Goal: Transaction & Acquisition: Purchase product/service

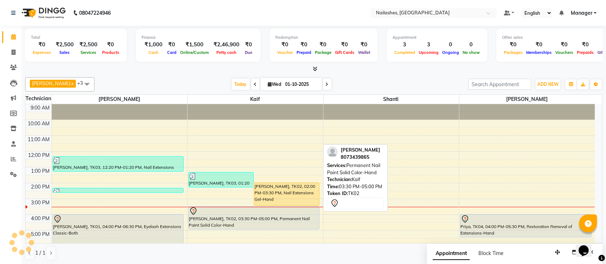
scroll to position [81, 0]
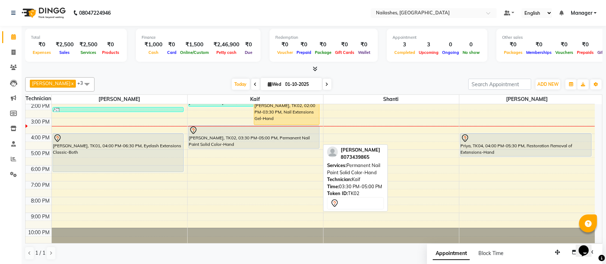
click at [292, 139] on div "[PERSON_NAME], TK02, 03:30 PM-05:00 PM, Permanent Nail Paint Solid Color-Hand" at bounding box center [254, 137] width 131 height 23
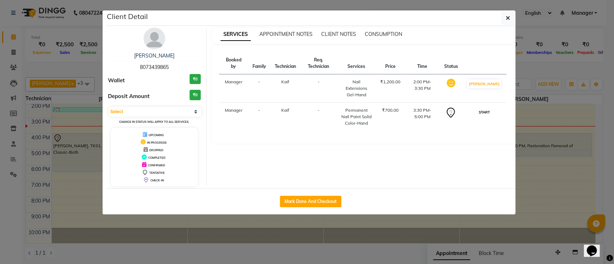
click at [486, 108] on button "START" at bounding box center [483, 112] width 15 height 9
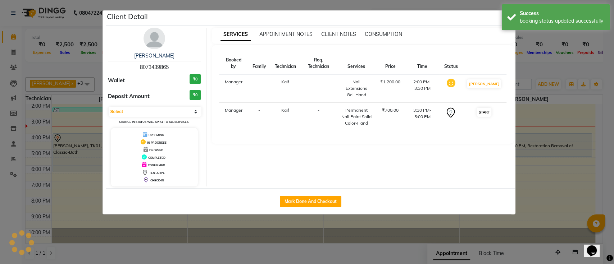
select select "1"
click at [541, 68] on ngb-modal-window "Client Detail vipula 8073439865 Wallet ₹0 Deposit Amount ₹0 Select IN SERVICE C…" at bounding box center [307, 132] width 614 height 264
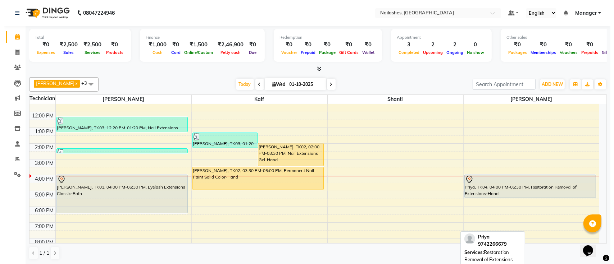
scroll to position [81, 0]
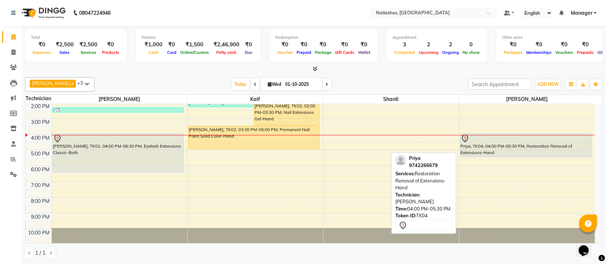
click at [580, 143] on div "Priya, TK04, 04:00 PM-05:30 PM, Restoration Removal of Extensions-Hand" at bounding box center [526, 145] width 131 height 23
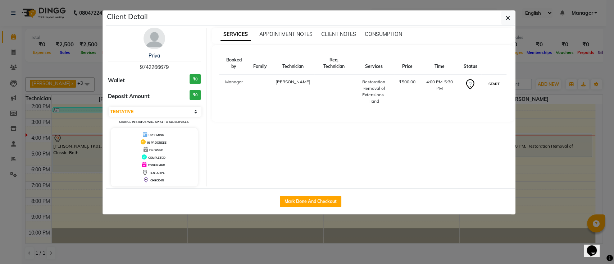
click at [499, 79] on button "START" at bounding box center [493, 83] width 15 height 9
select select "1"
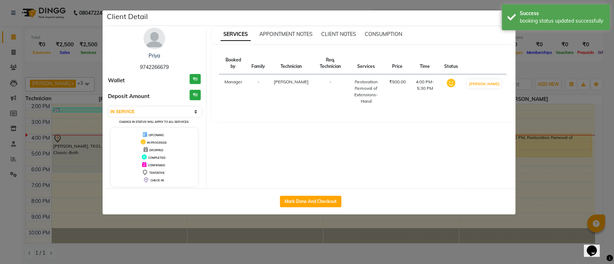
click at [532, 70] on ngb-modal-window "Client Detail Priya 9742266679 Wallet ₹0 Deposit Amount ₹0 Select IN SERVICE CO…" at bounding box center [307, 132] width 614 height 264
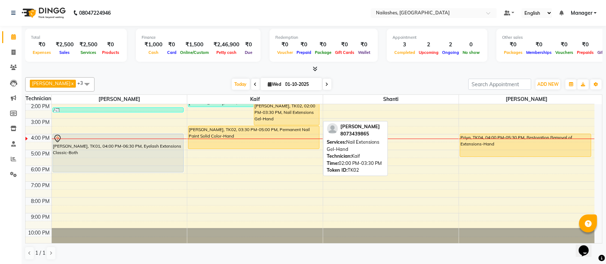
click at [279, 115] on div "[PERSON_NAME], TK02, 02:00 PM-03:30 PM, Nail Extensions Gel-Hand" at bounding box center [286, 113] width 65 height 23
select select "1"
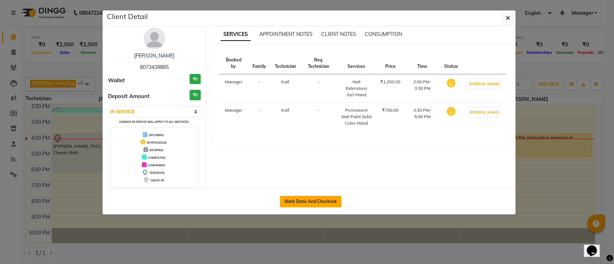
click at [316, 200] on button "Mark Done And Checkout" at bounding box center [310, 202] width 61 height 12
select select "4407"
select select "service"
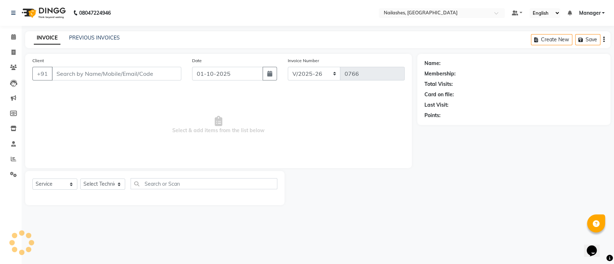
type input "80******65"
select select "29607"
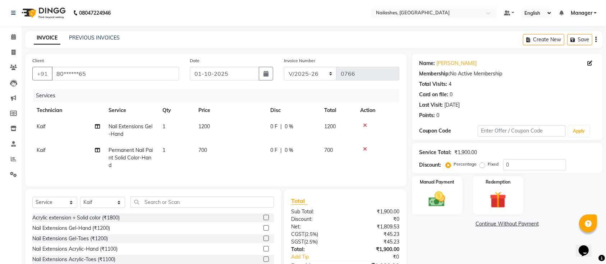
click at [366, 150] on icon at bounding box center [365, 149] width 4 height 5
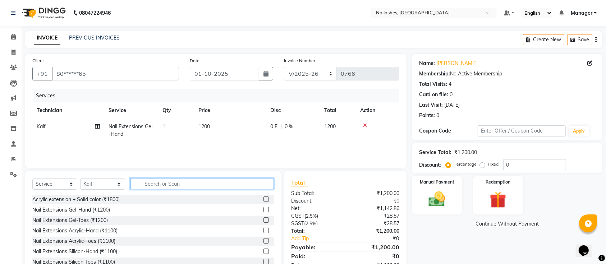
click at [176, 182] on input "text" at bounding box center [201, 183] width 143 height 11
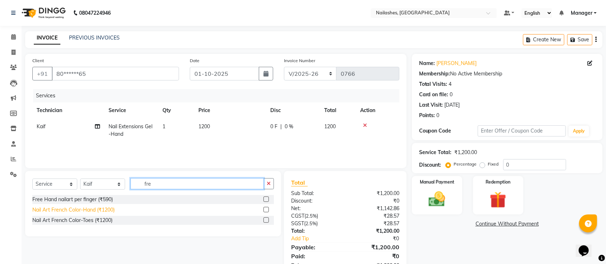
type input "fre"
click at [57, 207] on div "Nail Art French Color-Hand (₹1200)" at bounding box center [73, 210] width 82 height 8
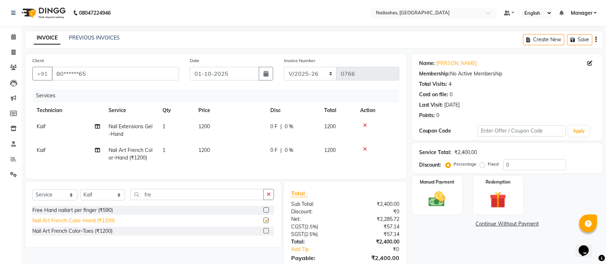
checkbox input "false"
click at [433, 235] on div "Name: [PERSON_NAME] Membership: No Active Membership Total Visits: 4 Card on fi…" at bounding box center [510, 171] width 196 height 234
click at [207, 145] on td "1200" at bounding box center [230, 154] width 72 height 24
select select "29607"
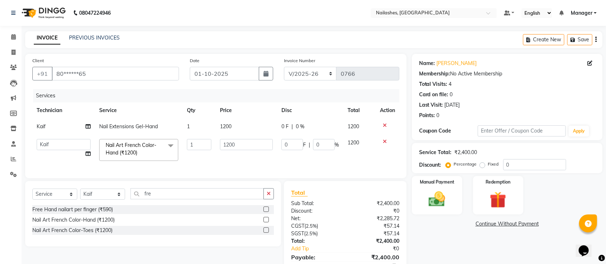
click at [239, 137] on td "1200" at bounding box center [246, 150] width 61 height 31
click at [253, 139] on input "1200" at bounding box center [246, 144] width 53 height 11
type input "1260"
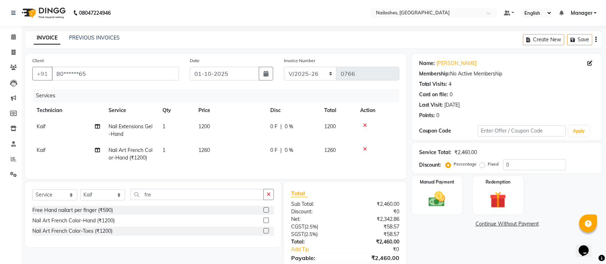
click at [457, 246] on div "Name: [PERSON_NAME] Membership: No Active Membership Total Visits: 4 Card on fi…" at bounding box center [510, 171] width 196 height 234
click at [102, 74] on input "80******65" at bounding box center [115, 74] width 127 height 14
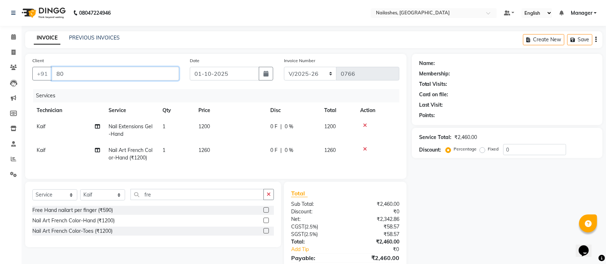
type input "8"
type input "9741020489"
click at [152, 73] on span "Add Client" at bounding box center [160, 73] width 28 height 7
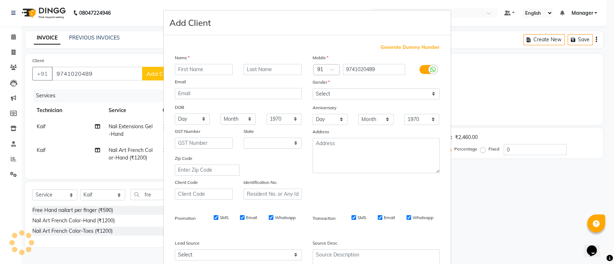
select select "21"
type input "ropa"
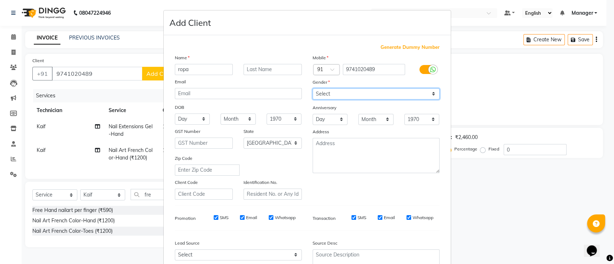
click at [328, 96] on select "Select [DEMOGRAPHIC_DATA] [DEMOGRAPHIC_DATA] Other Prefer Not To Say" at bounding box center [375, 93] width 127 height 11
select select "[DEMOGRAPHIC_DATA]"
click at [312, 88] on select "Select [DEMOGRAPHIC_DATA] [DEMOGRAPHIC_DATA] Other Prefer Not To Say" at bounding box center [375, 93] width 127 height 11
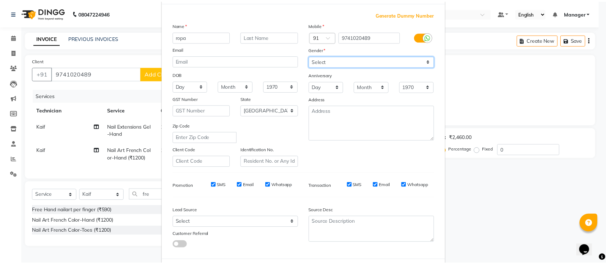
scroll to position [66, 0]
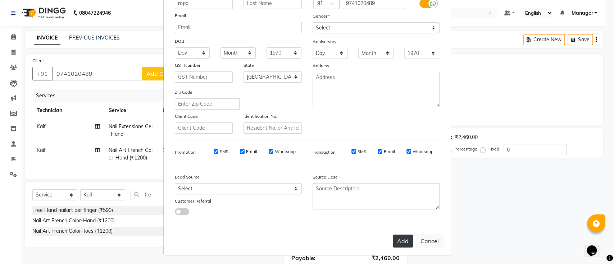
click at [400, 240] on button "Add" at bounding box center [403, 241] width 20 height 13
type input "97******89"
select select
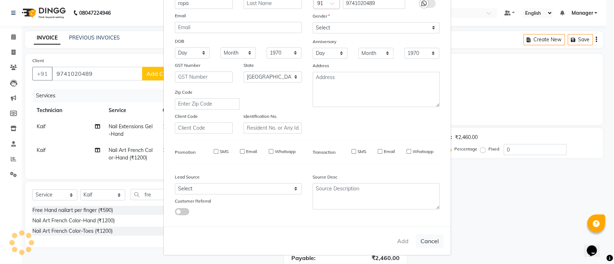
select select "null"
select select
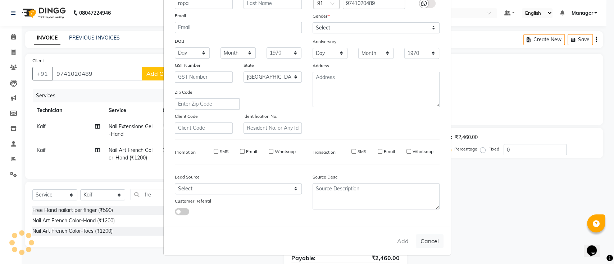
checkbox input "false"
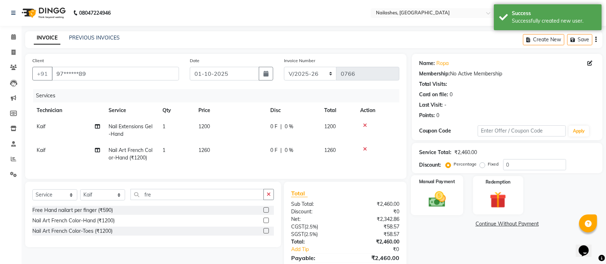
click at [428, 201] on img at bounding box center [437, 199] width 28 height 20
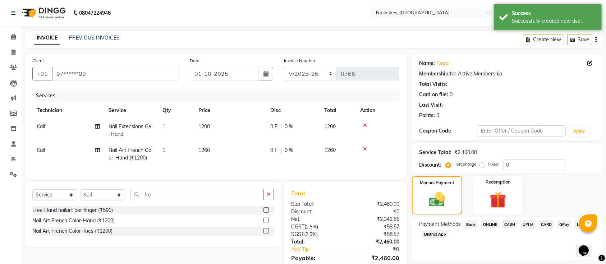
click at [493, 223] on span "ONLINE" at bounding box center [490, 224] width 19 height 8
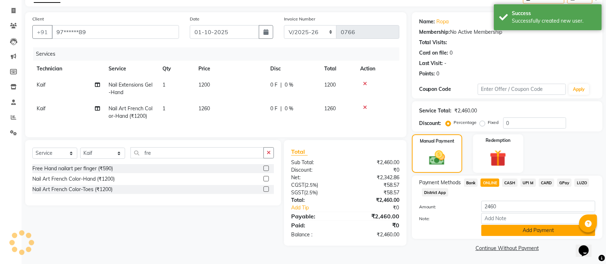
click at [496, 232] on button "Add Payment" at bounding box center [538, 230] width 114 height 11
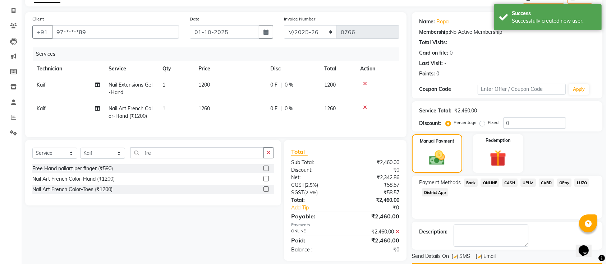
scroll to position [62, 0]
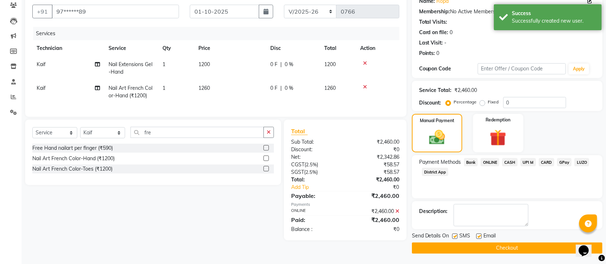
click at [488, 248] on button "Checkout" at bounding box center [507, 248] width 191 height 11
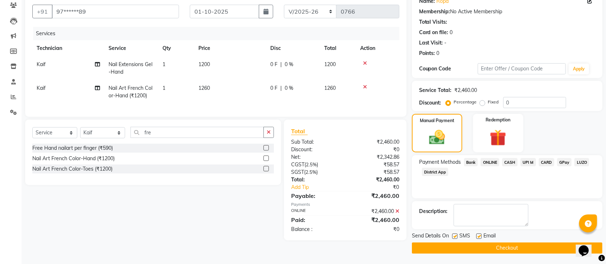
click at [466, 247] on button "Checkout" at bounding box center [507, 248] width 191 height 11
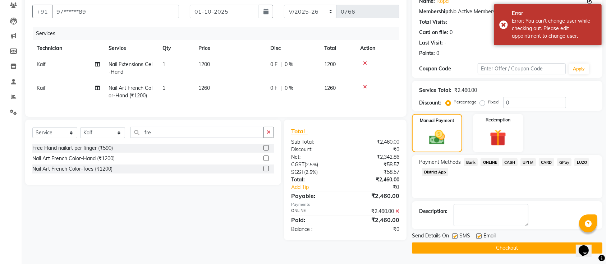
scroll to position [14, 0]
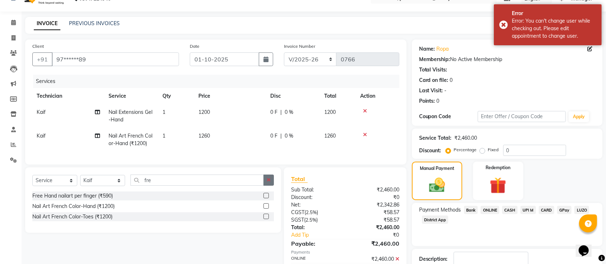
click at [269, 186] on button "button" at bounding box center [269, 180] width 10 height 11
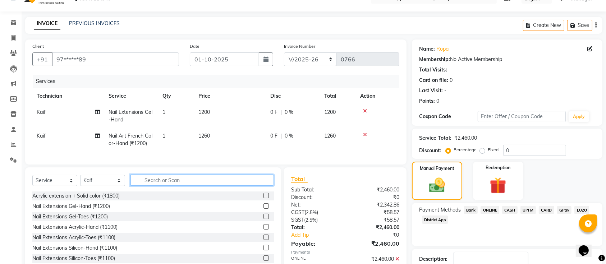
scroll to position [62, 0]
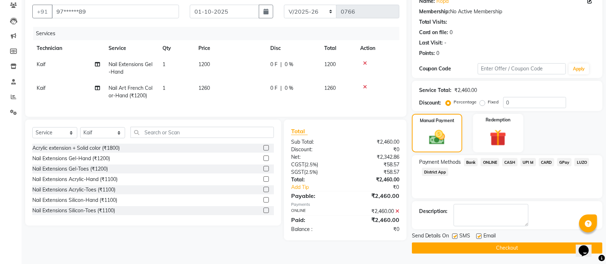
click at [456, 246] on button "Checkout" at bounding box center [507, 248] width 191 height 11
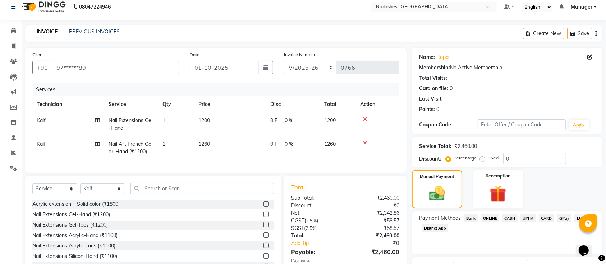
scroll to position [0, 0]
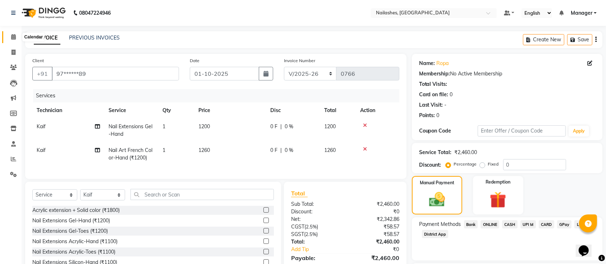
click at [9, 34] on span at bounding box center [13, 37] width 13 height 8
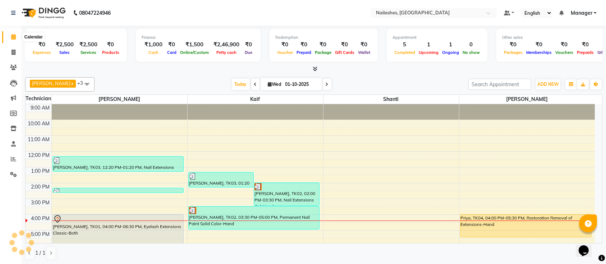
click at [9, 37] on span at bounding box center [13, 37] width 13 height 8
click at [11, 37] on icon at bounding box center [13, 36] width 5 height 5
click at [12, 37] on icon at bounding box center [13, 36] width 5 height 5
click at [138, 73] on div "Total ₹0 Expenses ₹2,500 Sales ₹2,500 Services ₹0 Products Finance ₹1,000 Cash …" at bounding box center [314, 145] width 585 height 239
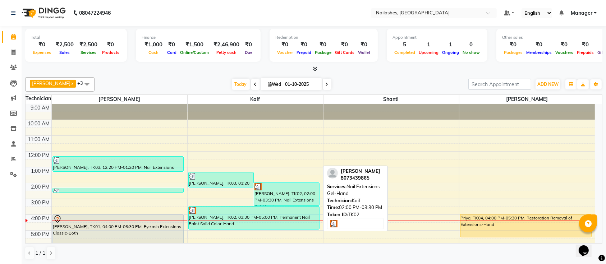
click at [280, 199] on div "[PERSON_NAME], TK02, 02:00 PM-03:30 PM, Nail Extensions Gel-Hand" at bounding box center [286, 194] width 65 height 23
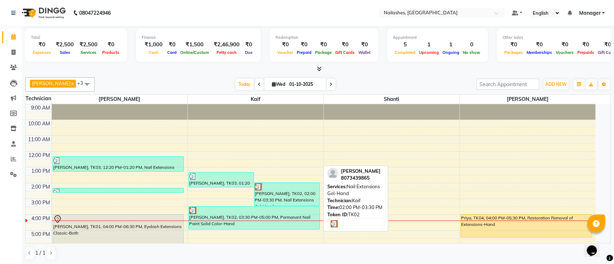
select select "3"
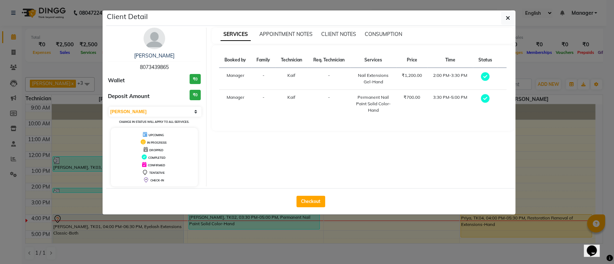
click at [85, 88] on ngb-modal-window "Client Detail [PERSON_NAME] 8073439865 Wallet ₹0 Deposit Amount ₹0 Select MARK …" at bounding box center [307, 132] width 614 height 264
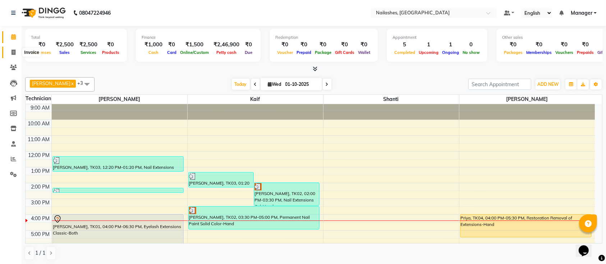
click at [15, 52] on icon at bounding box center [14, 52] width 4 height 5
select select "service"
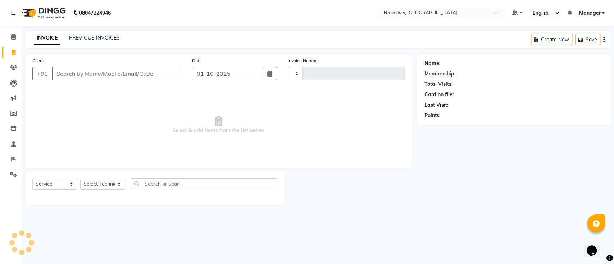
type input "0766"
select select "4407"
click at [10, 37] on span at bounding box center [13, 37] width 13 height 8
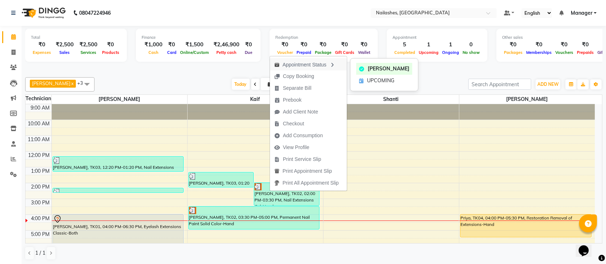
click at [302, 65] on div "Appointment Status" at bounding box center [308, 64] width 77 height 12
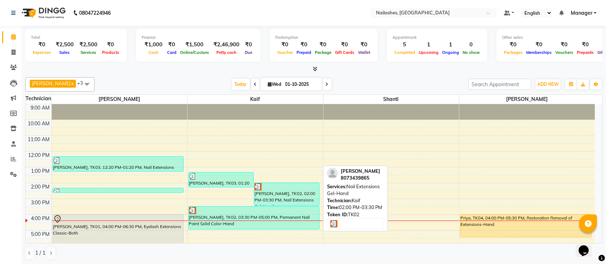
click at [293, 191] on div "[PERSON_NAME], TK02, 02:00 PM-03:30 PM, Nail Extensions Gel-Hand" at bounding box center [286, 194] width 65 height 23
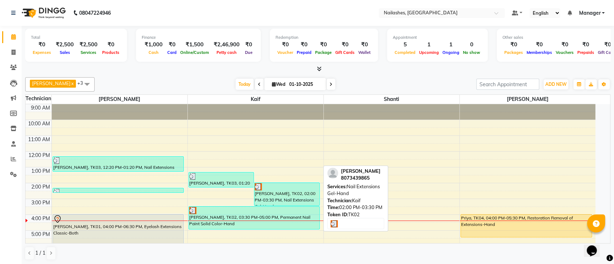
select select "3"
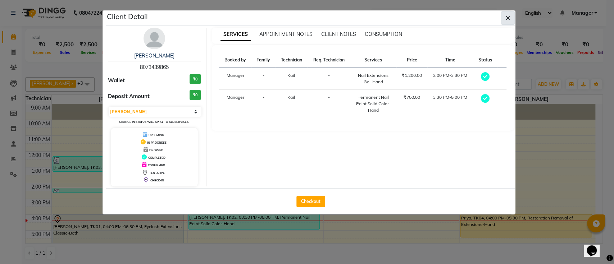
click at [505, 17] on button "button" at bounding box center [508, 18] width 14 height 14
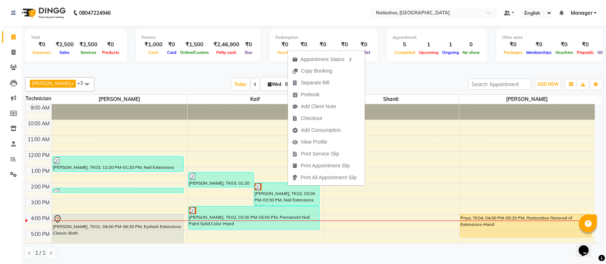
drag, startPoint x: 193, startPoint y: 76, endPoint x: 201, endPoint y: 93, distance: 18.5
click at [193, 77] on div "Ismail x Shanti x [PERSON_NAME] x Kaif x +3 UnSelect All [PERSON_NAME] Kaif Sha…" at bounding box center [313, 168] width 577 height 189
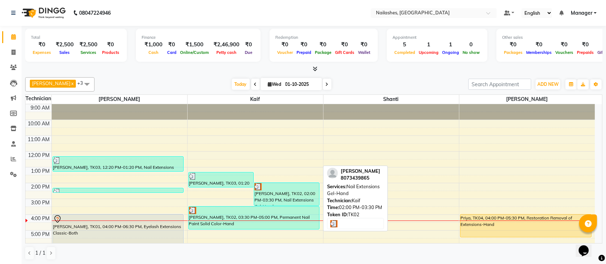
click at [273, 190] on div "[PERSON_NAME], TK02, 02:00 PM-03:30 PM, Nail Extensions Gel-Hand" at bounding box center [286, 194] width 65 height 23
select select "3"
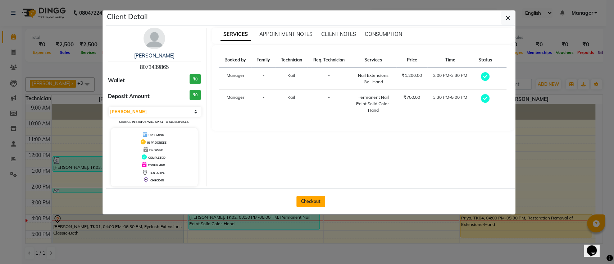
click at [307, 200] on button "Checkout" at bounding box center [310, 202] width 29 height 12
select select "service"
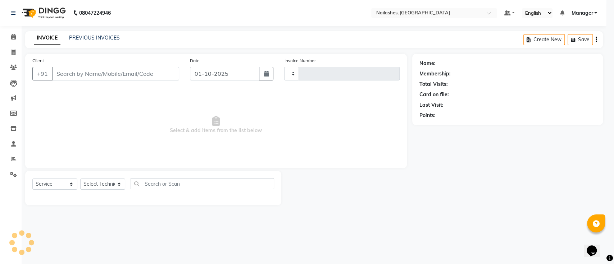
type input "0766"
select select "4407"
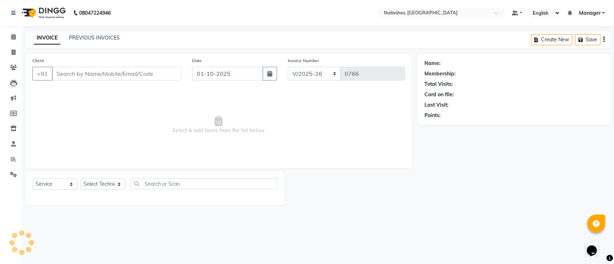
type input "80******65"
select select "29607"
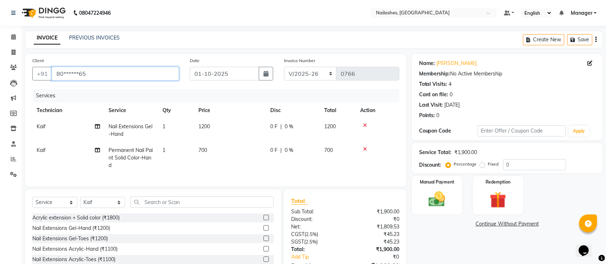
click at [138, 73] on input "80******65" at bounding box center [115, 74] width 127 height 14
type input "8"
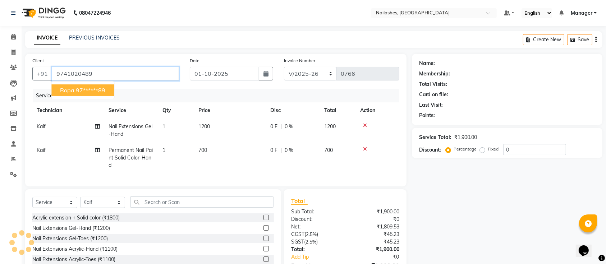
click at [93, 92] on ngb-highlight "97******89" at bounding box center [90, 90] width 29 height 7
type input "97******89"
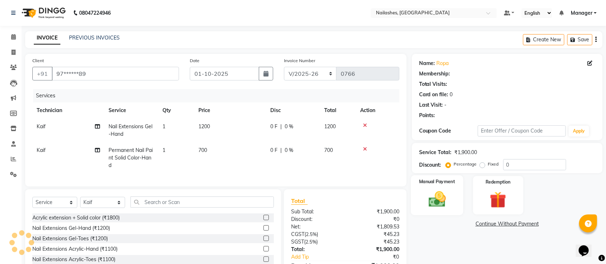
click at [438, 193] on img at bounding box center [437, 199] width 28 height 20
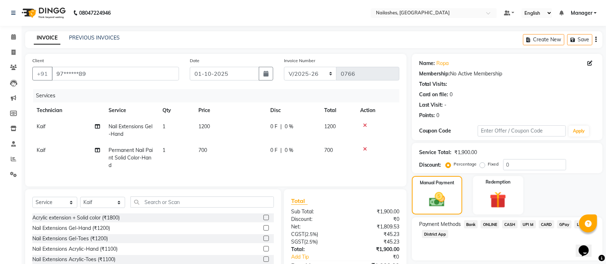
click at [490, 225] on span "ONLINE" at bounding box center [490, 224] width 19 height 8
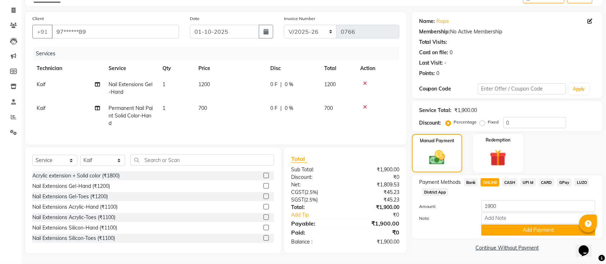
click at [209, 100] on td "700" at bounding box center [230, 115] width 72 height 31
select select "29607"
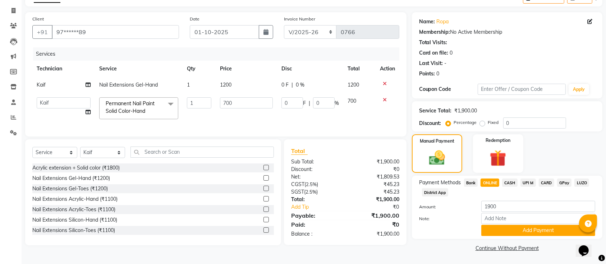
click at [385, 99] on icon at bounding box center [385, 99] width 4 height 5
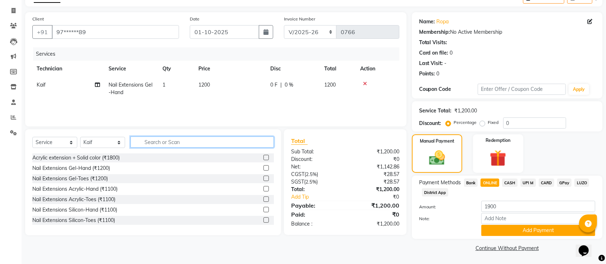
click at [191, 140] on input "text" at bounding box center [201, 142] width 143 height 11
type input "r"
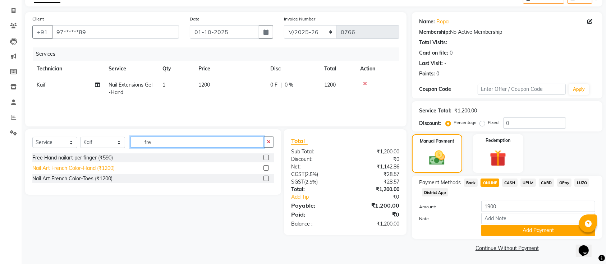
type input "fre"
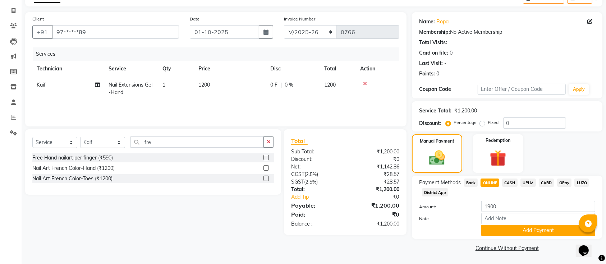
click at [79, 166] on div "Nail Art French Color-Hand (₹1200)" at bounding box center [73, 169] width 82 height 8
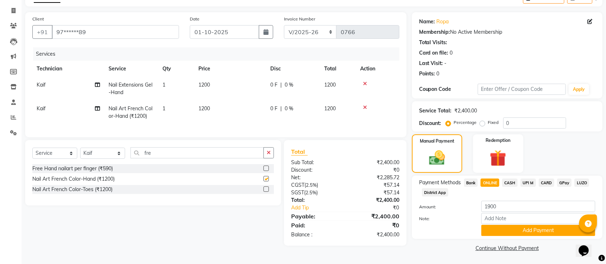
checkbox input "false"
click at [197, 113] on td "1200" at bounding box center [230, 113] width 72 height 24
select select "29607"
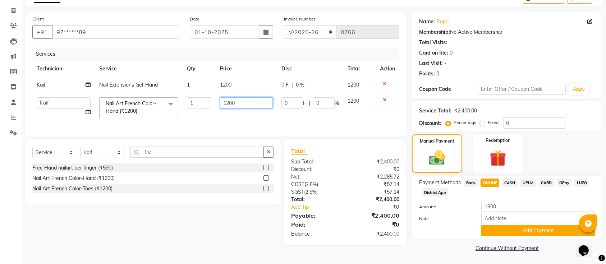
click at [239, 106] on input "1200" at bounding box center [246, 102] width 53 height 11
type input "1260"
click at [161, 253] on div "Client +91 97******89 Date [DATE] Invoice Number BTH/2025-26 RED/2025-26 V/2025…" at bounding box center [216, 133] width 392 height 242
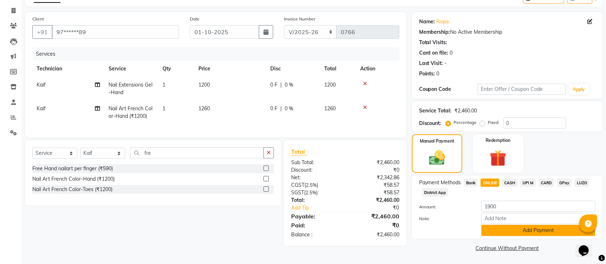
click at [522, 231] on button "Add Payment" at bounding box center [538, 230] width 114 height 11
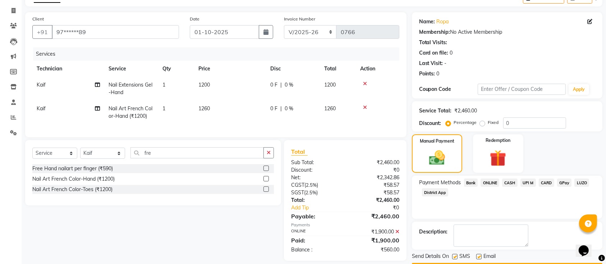
scroll to position [62, 0]
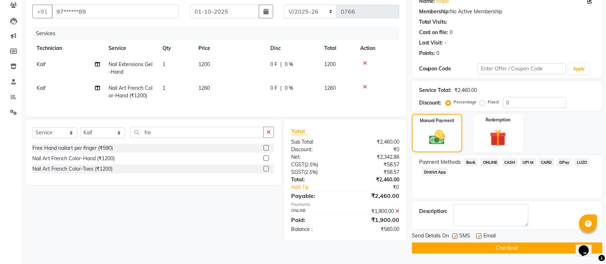
click at [516, 244] on button "Checkout" at bounding box center [507, 248] width 191 height 11
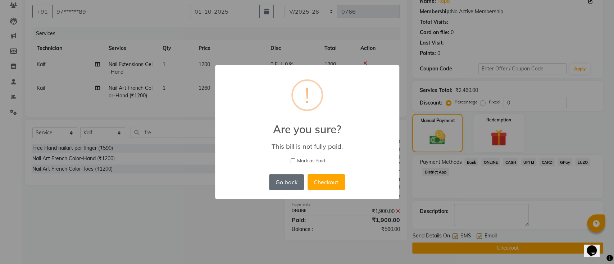
click at [279, 186] on button "Go back" at bounding box center [286, 182] width 35 height 16
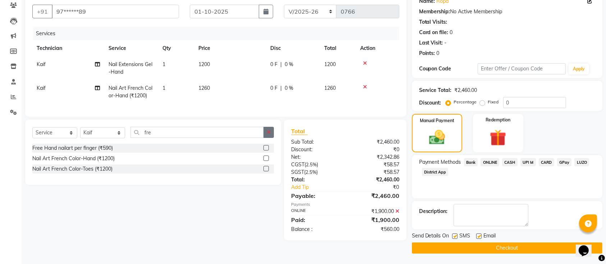
click at [269, 135] on icon "button" at bounding box center [269, 132] width 4 height 5
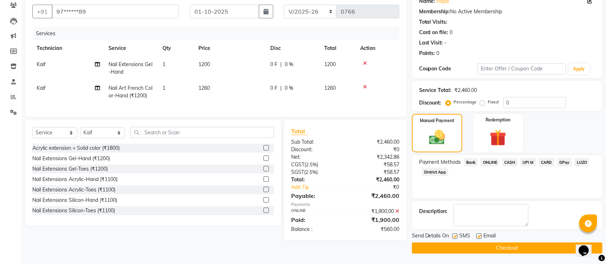
click at [396, 214] on icon at bounding box center [397, 211] width 4 height 5
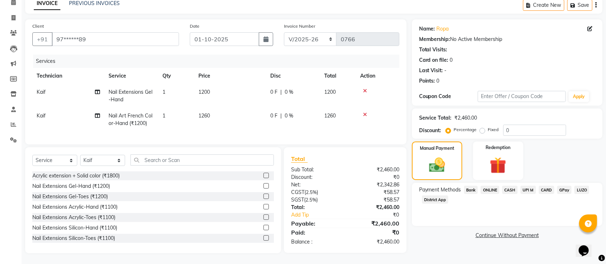
click at [492, 186] on span "ONLINE" at bounding box center [490, 190] width 19 height 8
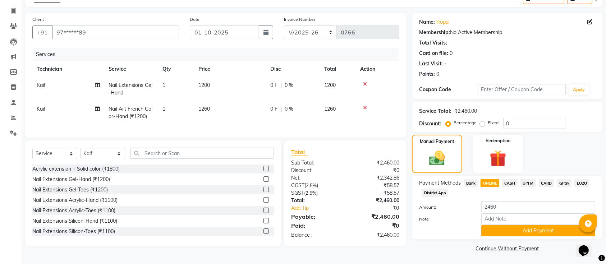
scroll to position [42, 0]
click at [506, 227] on button "Add Payment" at bounding box center [538, 230] width 114 height 11
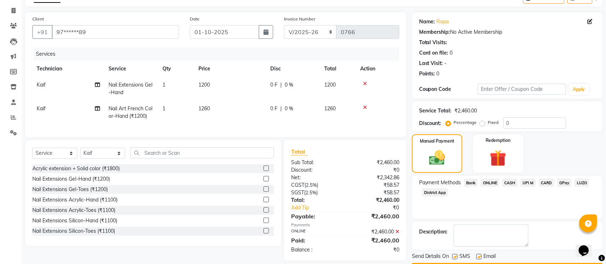
scroll to position [62, 0]
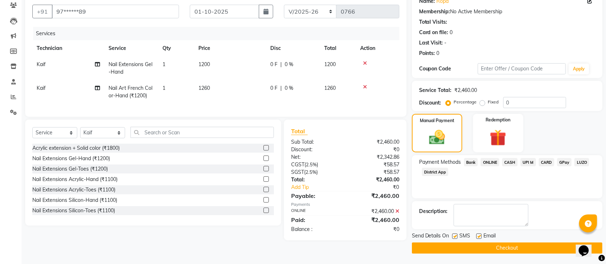
click at [480, 246] on button "Checkout" at bounding box center [507, 248] width 191 height 11
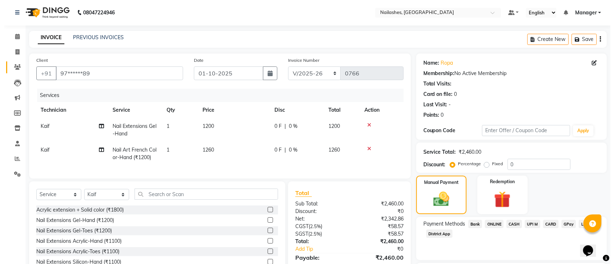
scroll to position [0, 0]
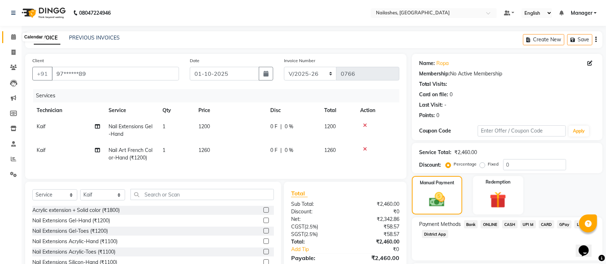
click at [10, 36] on span at bounding box center [13, 37] width 13 height 8
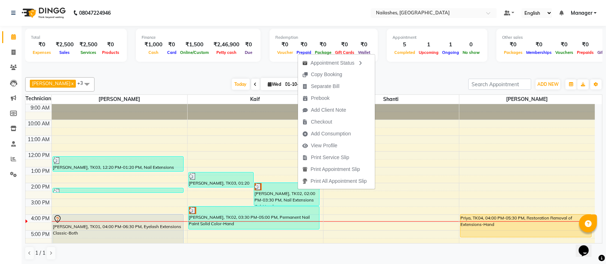
click at [173, 79] on div "[DATE] [DATE]" at bounding box center [281, 84] width 367 height 11
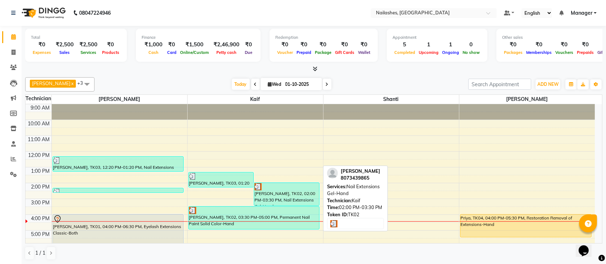
click at [270, 189] on div at bounding box center [287, 186] width 64 height 7
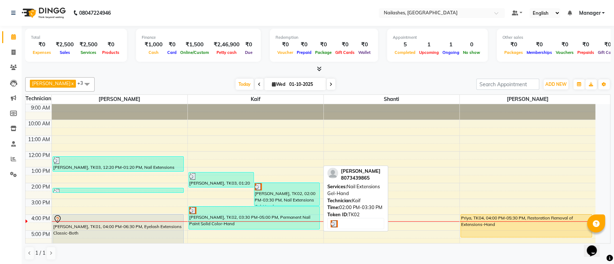
select select "3"
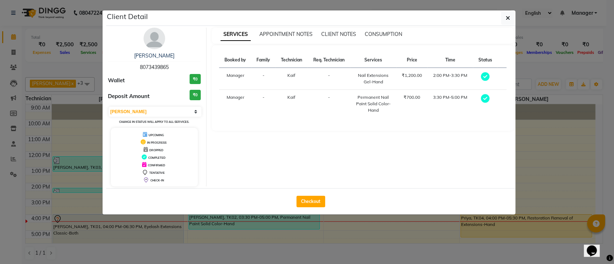
click at [482, 97] on icon at bounding box center [484, 98] width 9 height 9
click at [485, 97] on icon at bounding box center [484, 98] width 9 height 9
click at [483, 73] on icon at bounding box center [484, 76] width 9 height 9
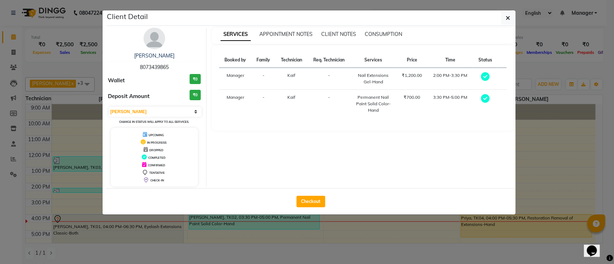
click at [483, 73] on icon at bounding box center [484, 76] width 9 height 9
click at [311, 201] on button "Checkout" at bounding box center [310, 202] width 29 height 12
select select "service"
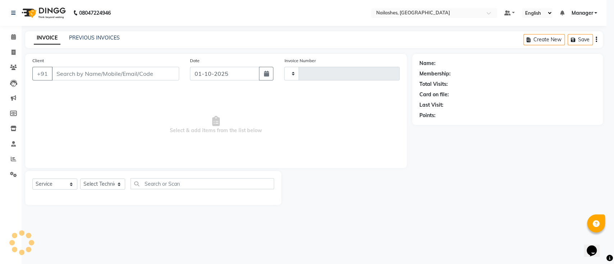
type input "0766"
select select "4407"
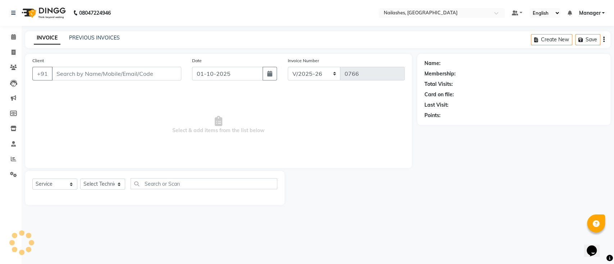
type input "80******65"
select select "29607"
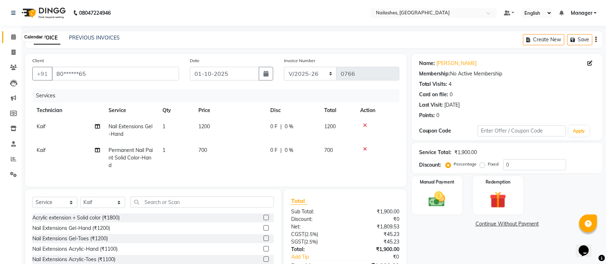
click at [15, 36] on icon at bounding box center [13, 36] width 5 height 5
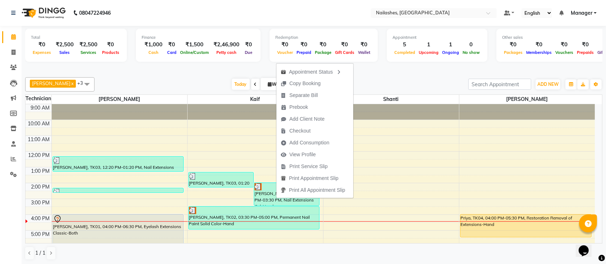
click at [177, 79] on div "[DATE] [DATE]" at bounding box center [281, 84] width 367 height 11
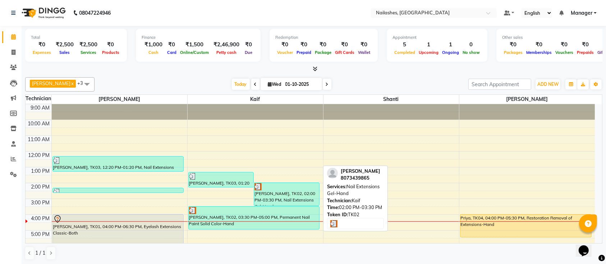
click at [291, 191] on div "[PERSON_NAME], TK02, 02:00 PM-03:30 PM, Nail Extensions Gel-Hand" at bounding box center [286, 194] width 65 height 23
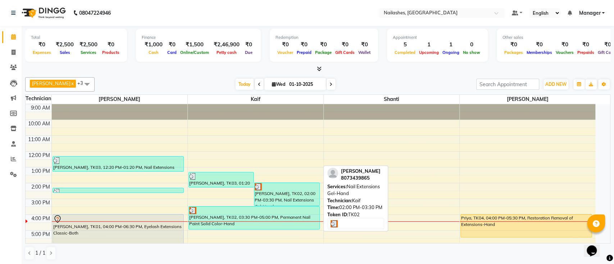
select select "3"
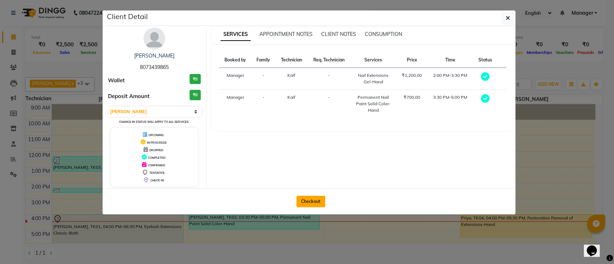
click at [310, 205] on button "Checkout" at bounding box center [310, 202] width 29 height 12
select select "service"
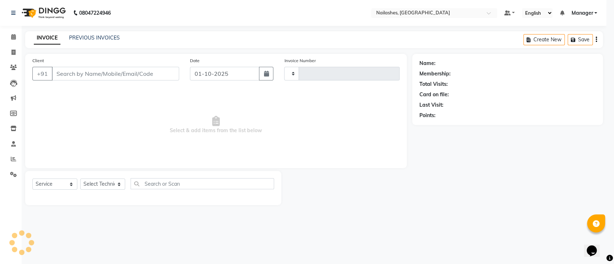
type input "0766"
select select "4407"
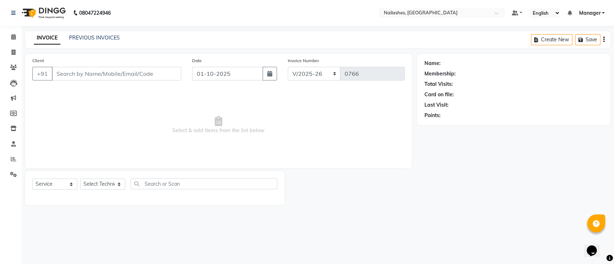
type input "80******65"
select select "29607"
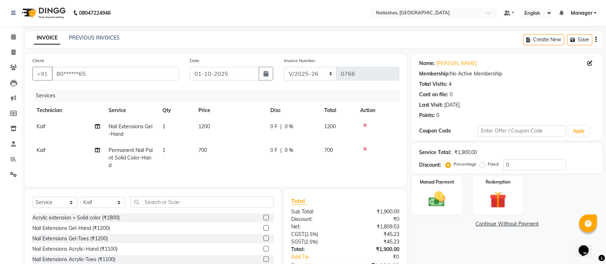
click at [207, 149] on span "700" at bounding box center [202, 150] width 9 height 6
select select "29607"
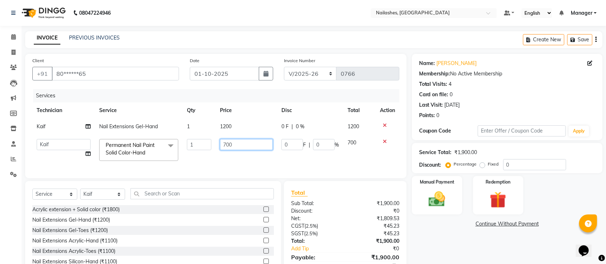
click at [243, 145] on input "700" at bounding box center [246, 144] width 53 height 11
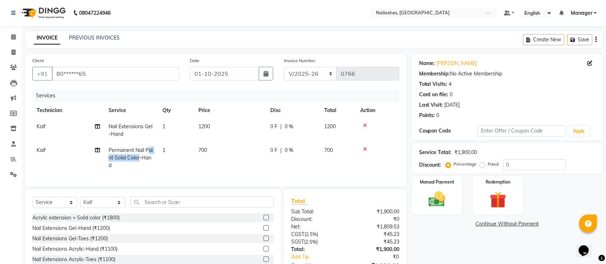
drag, startPoint x: 148, startPoint y: 145, endPoint x: 138, endPoint y: 155, distance: 14.0
click at [138, 155] on td "Permanent Nail Paint Solid Color-Hand" at bounding box center [131, 157] width 54 height 31
select select "29607"
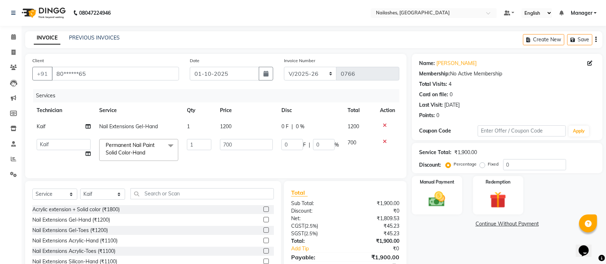
click at [138, 155] on span "Permanent Nail Paint Solid Color-Hand" at bounding box center [130, 149] width 49 height 14
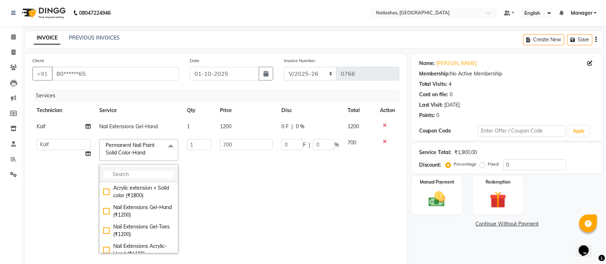
click at [138, 168] on li at bounding box center [139, 174] width 78 height 15
click at [135, 174] on input "multiselect-search" at bounding box center [138, 175] width 71 height 8
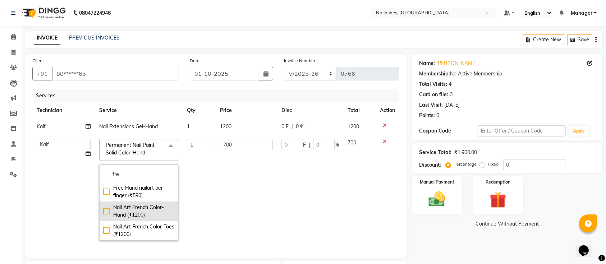
type input "fre"
click at [125, 205] on div "Nail Art French Color-Hand (₹1200)" at bounding box center [138, 211] width 71 height 15
checkbox input "true"
click at [252, 141] on input "1200" at bounding box center [246, 144] width 53 height 11
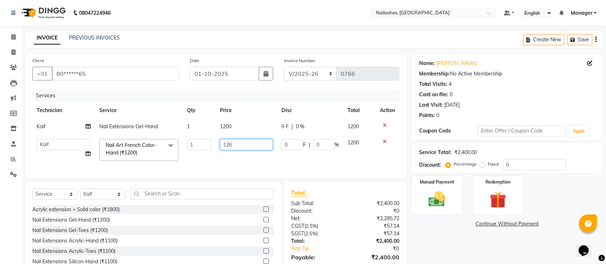
type input "1260"
click at [446, 249] on div "Name: [PERSON_NAME] Membership: No Active Membership Total Visits: 4 Card on fi…" at bounding box center [510, 170] width 196 height 233
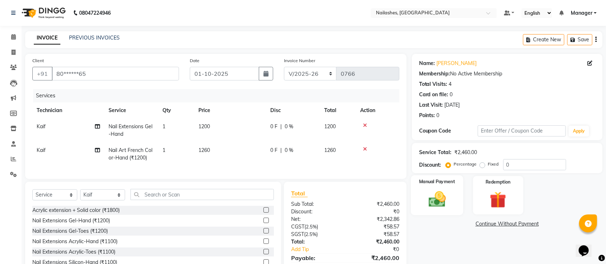
click at [429, 200] on img at bounding box center [437, 199] width 28 height 20
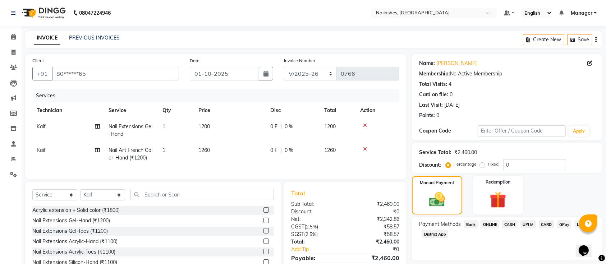
click at [494, 226] on span "ONLINE" at bounding box center [490, 224] width 19 height 8
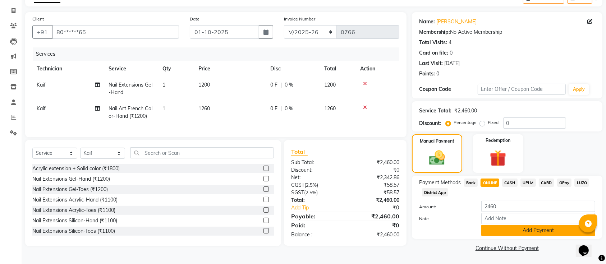
click at [500, 231] on button "Add Payment" at bounding box center [538, 230] width 114 height 11
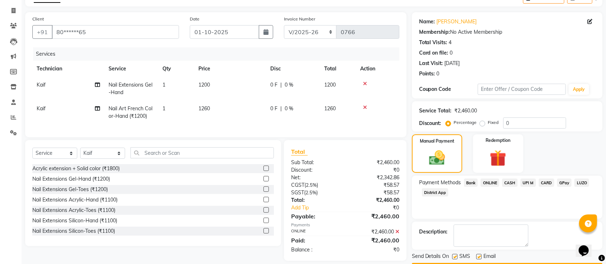
scroll to position [62, 0]
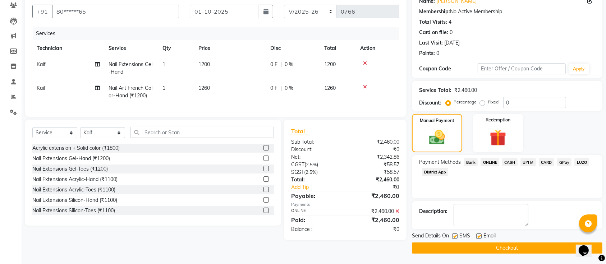
click at [473, 243] on button "Checkout" at bounding box center [507, 248] width 191 height 11
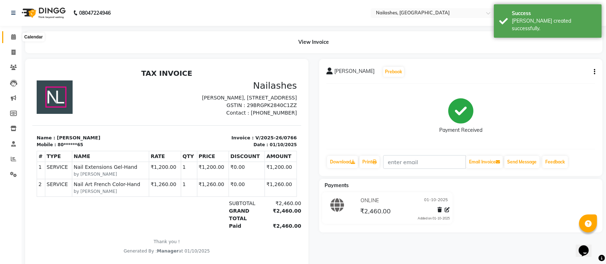
click at [12, 37] on icon at bounding box center [13, 36] width 5 height 5
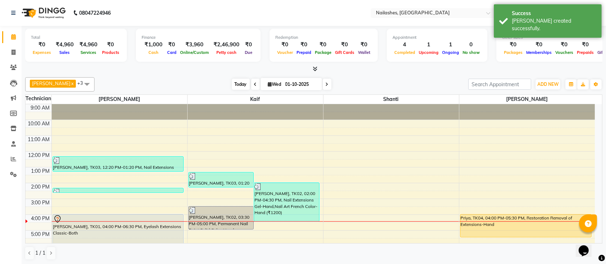
click at [235, 86] on span "Today" at bounding box center [241, 84] width 18 height 11
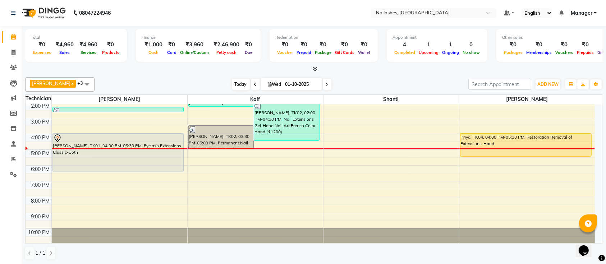
click at [233, 84] on span "Today" at bounding box center [241, 84] width 18 height 11
click at [9, 52] on span at bounding box center [13, 53] width 13 height 8
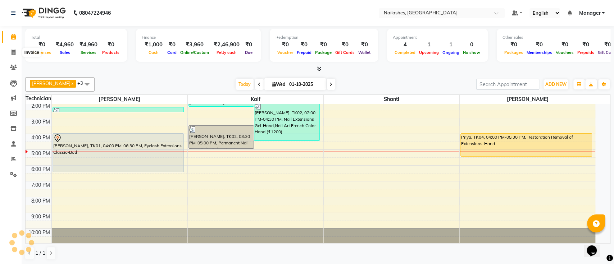
select select "service"
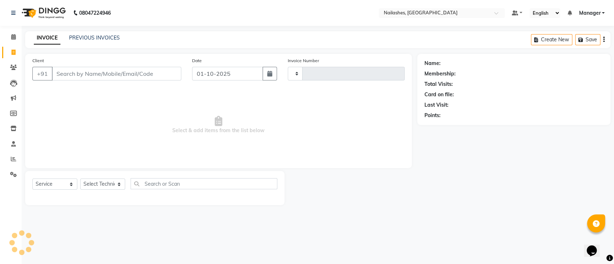
click at [82, 73] on input "Client" at bounding box center [116, 74] width 129 height 14
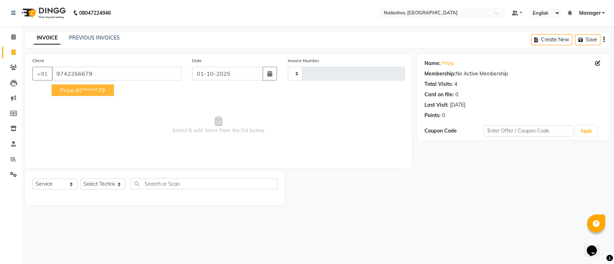
click at [81, 90] on ngb-highlight "97******79" at bounding box center [89, 90] width 29 height 7
type input "97******79"
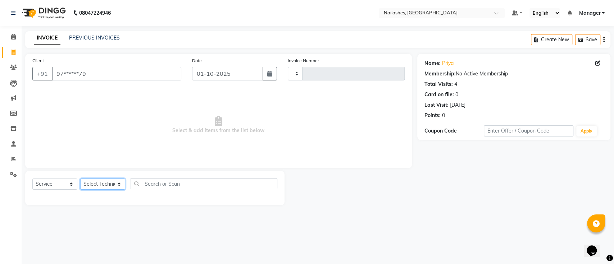
click at [109, 185] on select "Select Technician" at bounding box center [102, 184] width 45 height 11
click at [106, 186] on select "Select Technician" at bounding box center [102, 184] width 45 height 11
click at [115, 188] on select "Select Technician" at bounding box center [102, 184] width 45 height 11
click at [80, 179] on select "Select Technician" at bounding box center [102, 184] width 45 height 11
click at [115, 179] on select "Select Technician" at bounding box center [102, 184] width 45 height 11
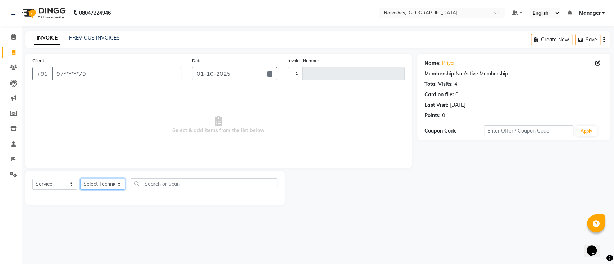
click at [80, 179] on select "Select Technician" at bounding box center [102, 184] width 45 height 11
click at [118, 183] on select "Select Technician" at bounding box center [102, 184] width 45 height 11
click at [80, 179] on select "Select Technician" at bounding box center [102, 184] width 45 height 11
click at [110, 197] on div at bounding box center [154, 196] width 245 height 3
click at [110, 182] on select "Select Technician" at bounding box center [102, 184] width 45 height 11
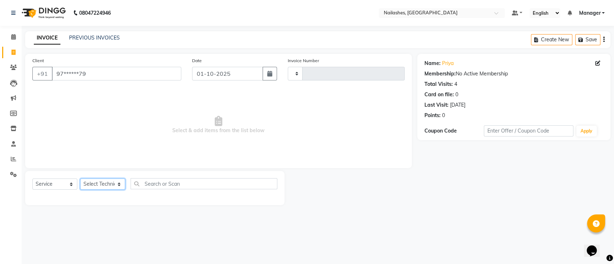
click at [80, 179] on select "Select Technician" at bounding box center [102, 184] width 45 height 11
drag, startPoint x: 111, startPoint y: 192, endPoint x: 106, endPoint y: 190, distance: 6.1
click at [111, 192] on div "Select Service Product Membership Package Voucher Prepaid Gift Card Select Tech…" at bounding box center [154, 186] width 245 height 17
click at [106, 190] on div "Select Service Product Membership Package Voucher Prepaid Gift Card Select Tech…" at bounding box center [154, 186] width 245 height 17
click at [19, 38] on span at bounding box center [13, 37] width 13 height 8
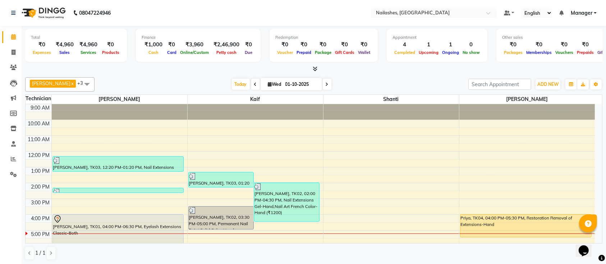
scroll to position [48, 0]
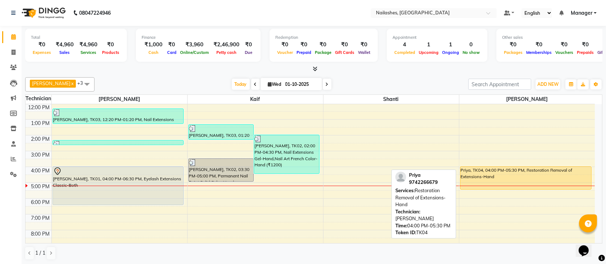
click at [510, 168] on div "Priya, TK04, 04:00 PM-05:30 PM, Restoration Removal of Extensions-Hand" at bounding box center [526, 178] width 131 height 23
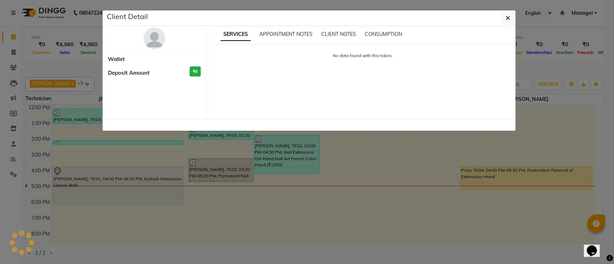
select select "1"
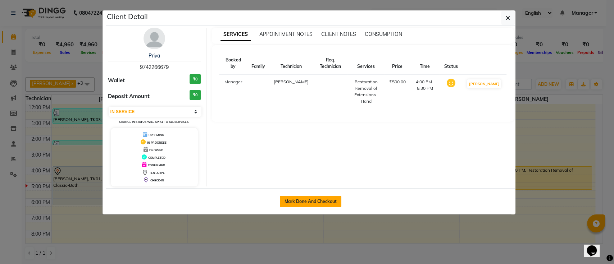
click at [333, 200] on button "Mark Done And Checkout" at bounding box center [310, 202] width 61 height 12
select select "4407"
select select "service"
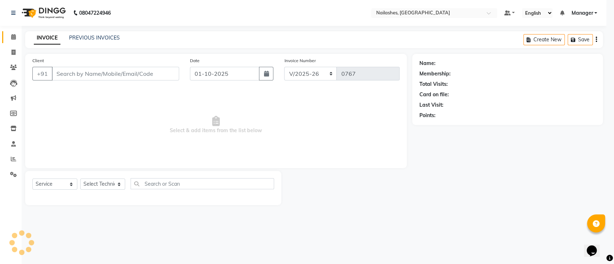
select select "3"
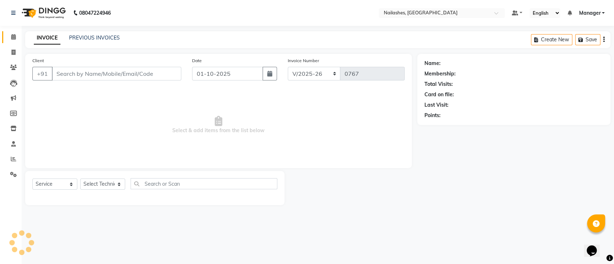
type input "97******79"
select select "33291"
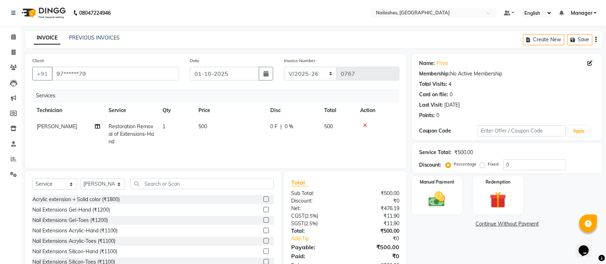
click at [175, 127] on td "1" at bounding box center [176, 134] width 36 height 31
select select "33291"
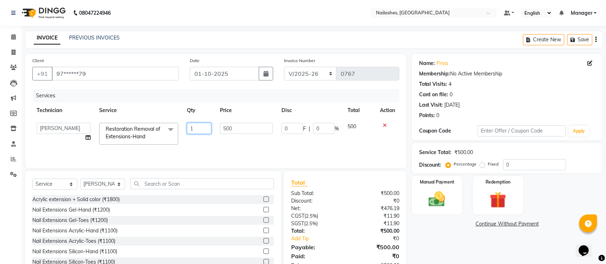
click at [202, 128] on input "1" at bounding box center [199, 128] width 24 height 11
type input "8"
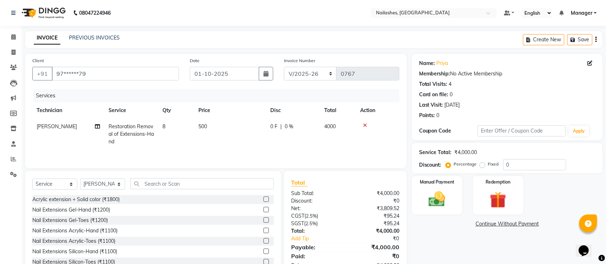
click at [218, 124] on td "500" at bounding box center [230, 134] width 72 height 31
select select "33291"
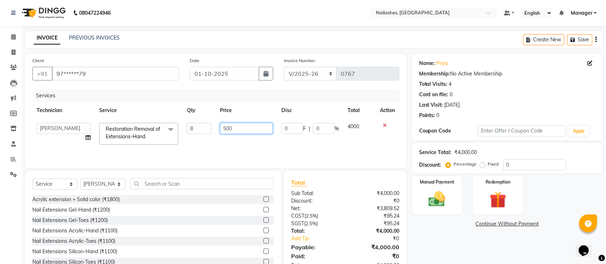
click at [265, 128] on input "500" at bounding box center [246, 128] width 53 height 11
type input "50"
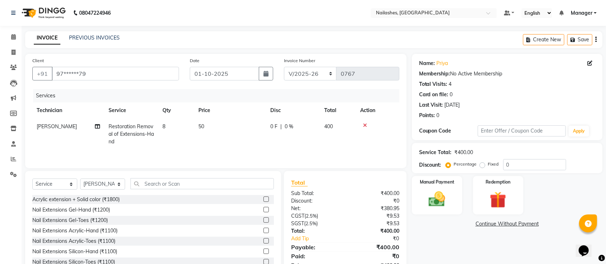
click at [434, 233] on div "Name: Priya Membership: No Active Membership Total Visits: 4 Card on file: 0 La…" at bounding box center [510, 165] width 196 height 223
click at [440, 208] on img at bounding box center [437, 199] width 28 height 20
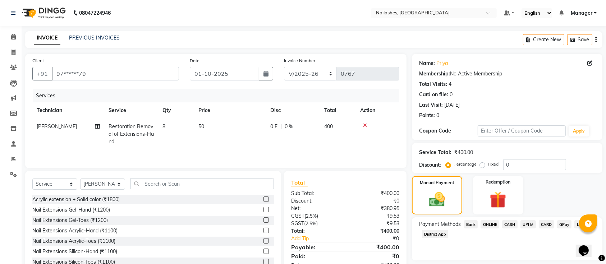
click at [488, 222] on span "ONLINE" at bounding box center [490, 224] width 19 height 8
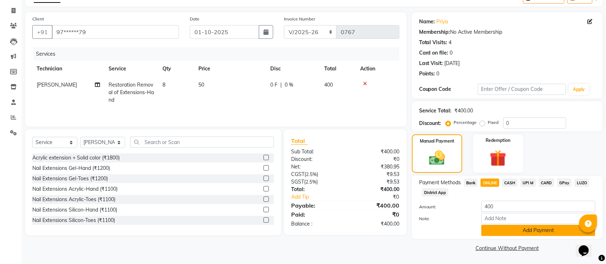
click at [498, 232] on button "Add Payment" at bounding box center [538, 230] width 114 height 11
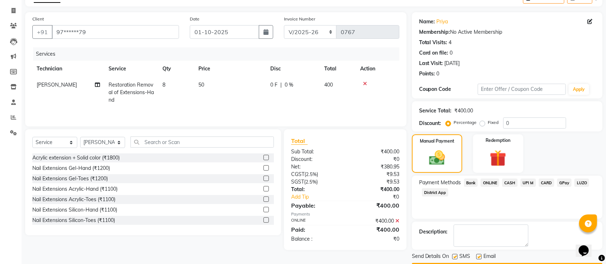
scroll to position [62, 0]
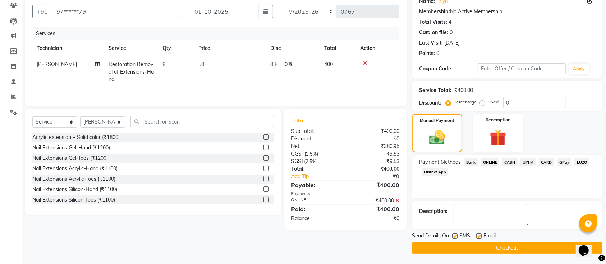
click at [497, 249] on button "Checkout" at bounding box center [507, 248] width 191 height 11
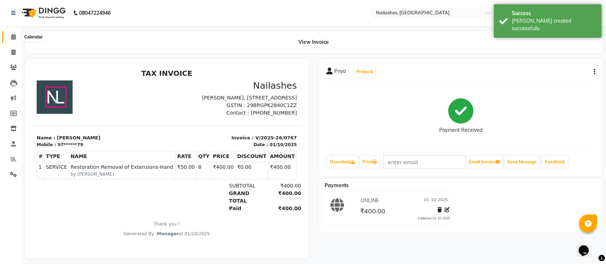
click at [11, 34] on span at bounding box center [13, 37] width 13 height 8
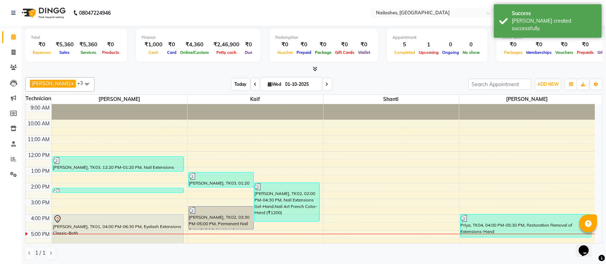
click at [232, 84] on span "Today" at bounding box center [241, 84] width 18 height 11
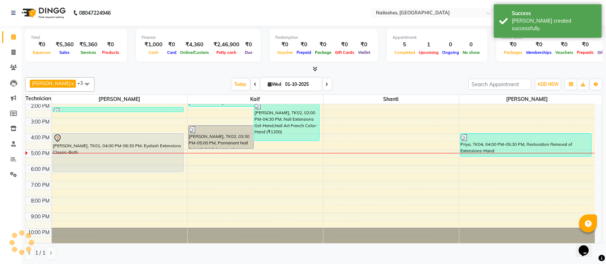
drag, startPoint x: 196, startPoint y: 78, endPoint x: 148, endPoint y: 73, distance: 48.4
click at [148, 73] on div "Total ₹0 Expenses ₹5,360 Sales ₹5,360 Services ₹0 Products Finance ₹1,000 Cash …" at bounding box center [314, 145] width 585 height 239
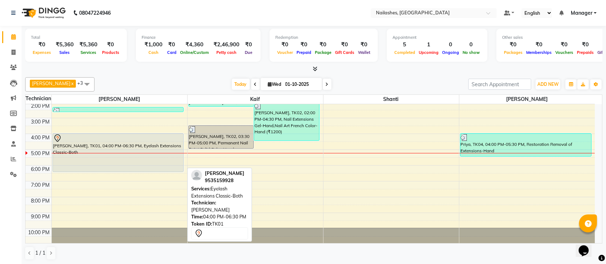
click at [122, 139] on div at bounding box center [118, 138] width 130 height 9
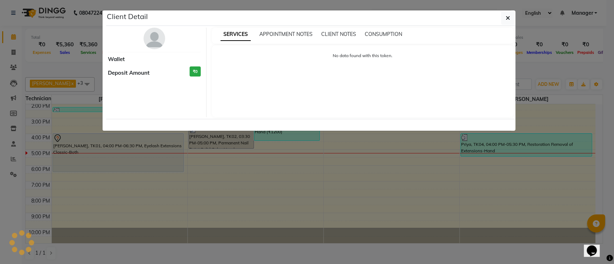
select select "7"
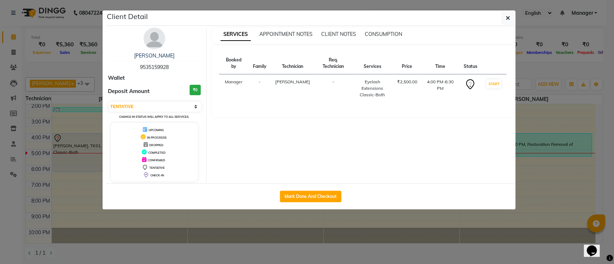
click at [91, 75] on ngb-modal-window "Client Detail [PERSON_NAME] 9535159928 Wallet Deposit Amount ₹0 Select IN SERVI…" at bounding box center [307, 132] width 614 height 264
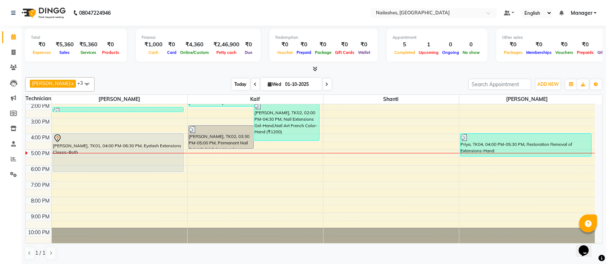
click at [233, 82] on span "Today" at bounding box center [241, 84] width 18 height 11
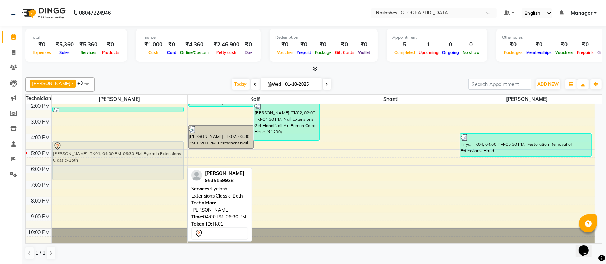
drag, startPoint x: 141, startPoint y: 151, endPoint x: 147, endPoint y: 161, distance: 11.9
click at [147, 161] on div "[PERSON_NAME], TK03, 12:20 PM-01:20 PM, Nail Extensions Silicon-Hand (₹1100) [P…" at bounding box center [120, 133] width 136 height 221
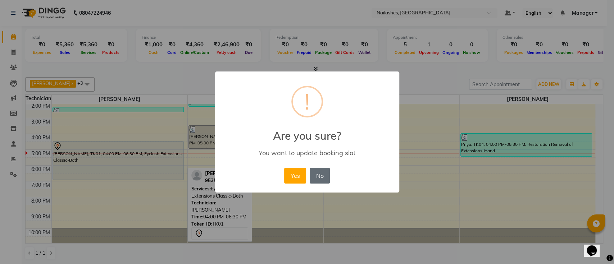
click at [325, 175] on button "No" at bounding box center [320, 176] width 20 height 16
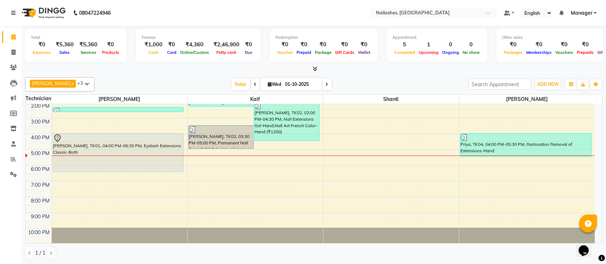
drag, startPoint x: 328, startPoint y: 36, endPoint x: 380, endPoint y: 83, distance: 70.0
click at [380, 83] on div "Total ₹0 Expenses ₹5,360 Sales ₹5,360 Services ₹0 Products Finance ₹1,000 Cash …" at bounding box center [314, 145] width 585 height 239
click at [380, 83] on div "[DATE] [DATE]" at bounding box center [281, 84] width 367 height 11
click at [356, 82] on div "[DATE] [DATE]" at bounding box center [281, 84] width 367 height 11
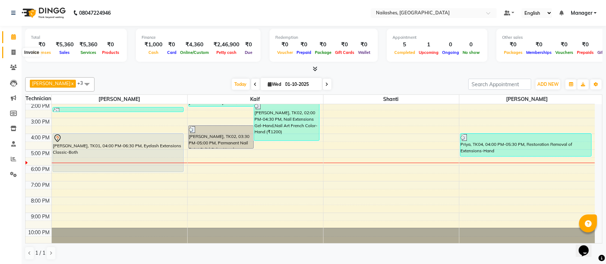
click at [14, 50] on icon at bounding box center [14, 52] width 4 height 5
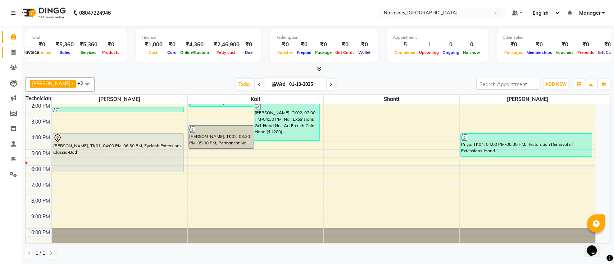
select select "service"
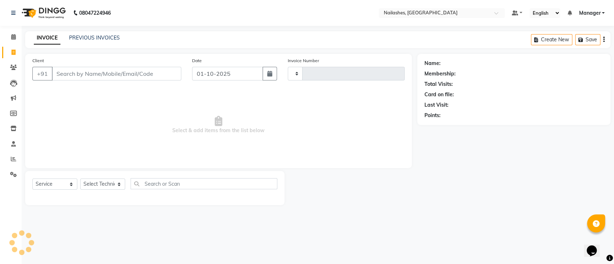
type input "0768"
select select "4407"
click at [124, 72] on input "Client" at bounding box center [116, 74] width 129 height 14
click at [109, 185] on select "Select Technician [PERSON_NAME] Manager Owner [PERSON_NAME]" at bounding box center [102, 184] width 45 height 11
select select "24569"
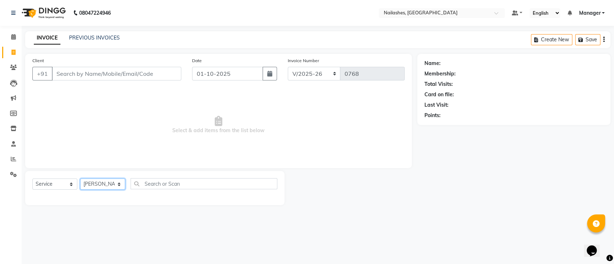
click at [80, 179] on select "Select Technician [PERSON_NAME] Manager Owner [PERSON_NAME]" at bounding box center [102, 184] width 45 height 11
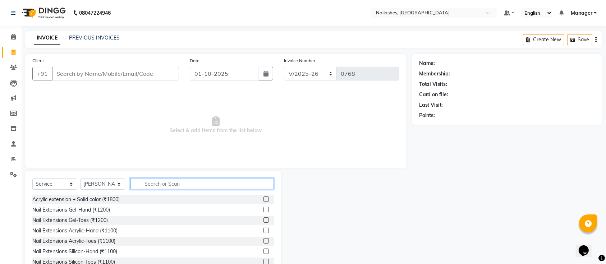
click at [160, 180] on input "text" at bounding box center [201, 183] width 143 height 11
type input "1200"
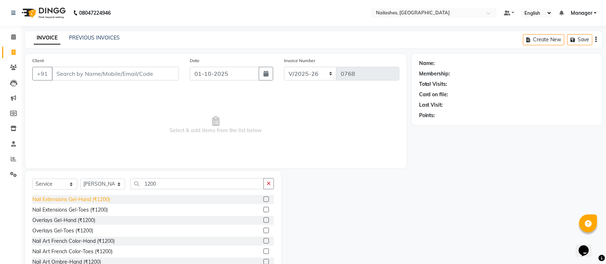
click at [83, 201] on div "Nail Extensions Gel-Hand (₹1200)" at bounding box center [71, 200] width 78 height 8
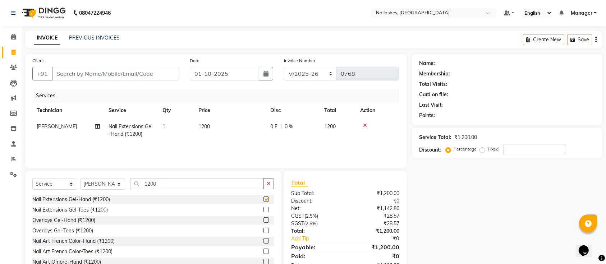
checkbox input "false"
click at [273, 181] on button "button" at bounding box center [269, 183] width 10 height 11
click at [199, 178] on div "Select Service Product Membership Package Voucher Prepaid Gift Card Select Tech…" at bounding box center [153, 224] width 256 height 106
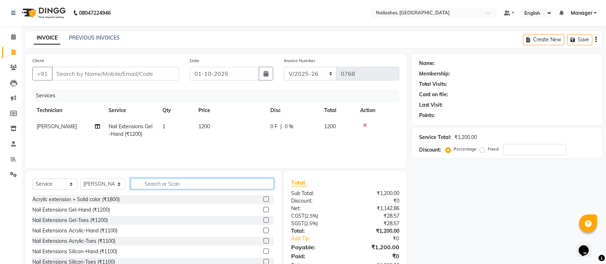
click at [196, 182] on input "text" at bounding box center [201, 183] width 143 height 11
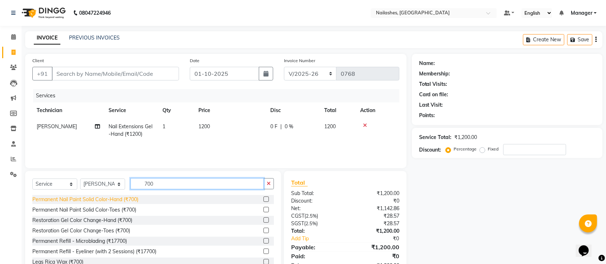
type input "700"
click at [129, 203] on div "Permanent Nail Paint Solid Color-Hand (₹700)" at bounding box center [85, 200] width 106 height 8
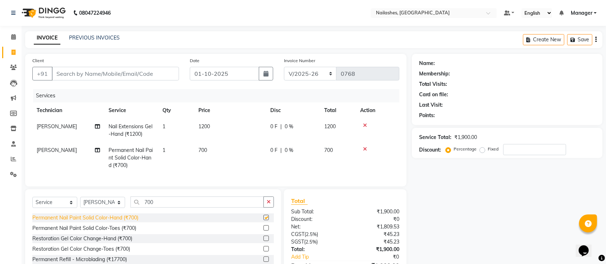
checkbox input "false"
click at [268, 205] on icon "button" at bounding box center [269, 202] width 4 height 5
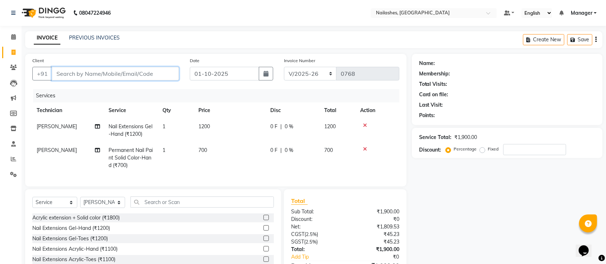
click at [144, 69] on input "Client" at bounding box center [115, 74] width 127 height 14
type input "k"
type input "0"
type input "k"
type input "m"
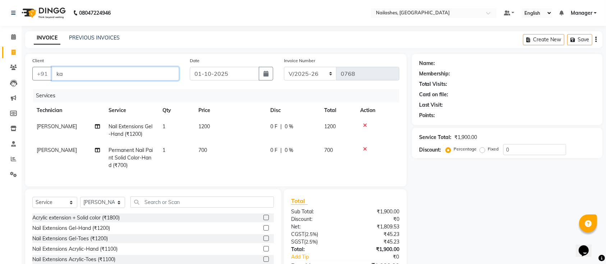
type input "k"
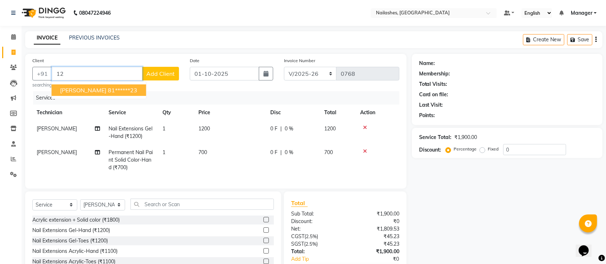
type input "1"
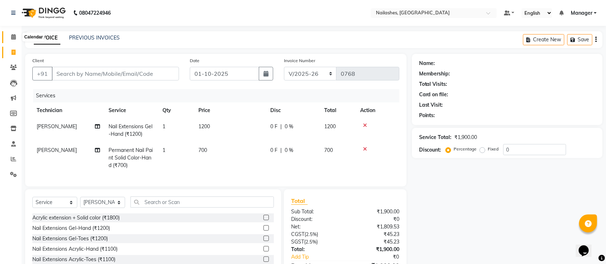
click at [15, 35] on icon at bounding box center [13, 36] width 5 height 5
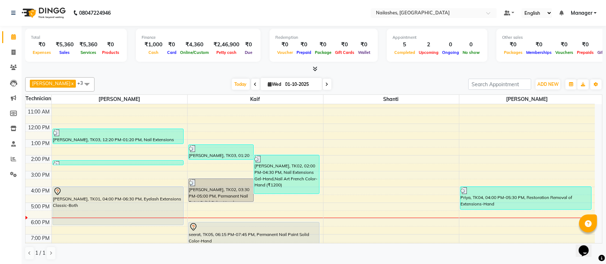
scroll to position [39, 0]
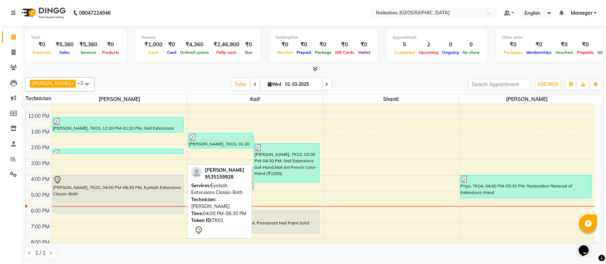
click at [149, 210] on div "[PERSON_NAME], TK01, 04:00 PM-06:30 PM, Eyelash Extensions Classic-Both" at bounding box center [118, 194] width 131 height 38
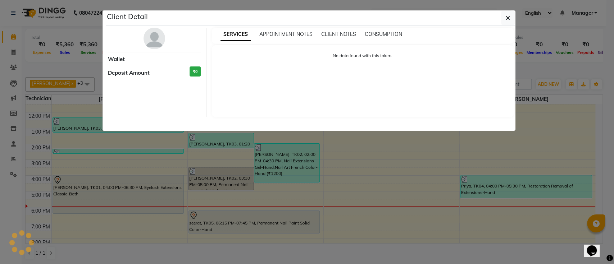
select select "7"
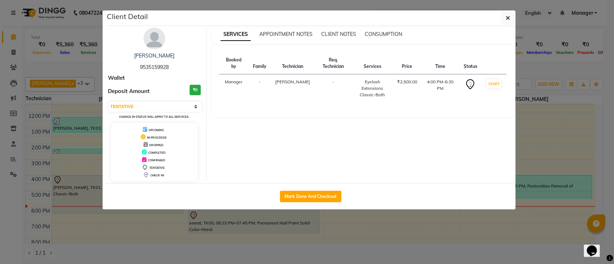
click at [444, 219] on ngb-modal-window "Client Detail [PERSON_NAME] 9535159928 Wallet Deposit Amount ₹0 Select IN SERVI…" at bounding box center [307, 132] width 614 height 264
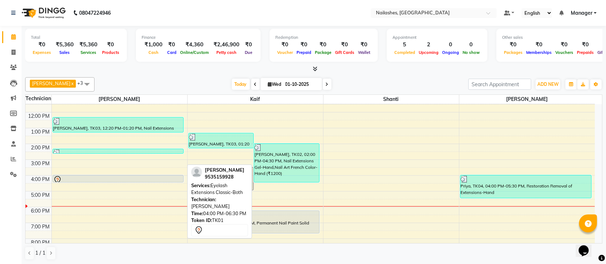
drag, startPoint x: 156, startPoint y: 212, endPoint x: 152, endPoint y: 179, distance: 34.0
click at [152, 179] on div "[PERSON_NAME], TK03, 12:20 PM-01:20 PM, Nail Extensions Silicon-Hand (₹1100) [P…" at bounding box center [120, 175] width 136 height 221
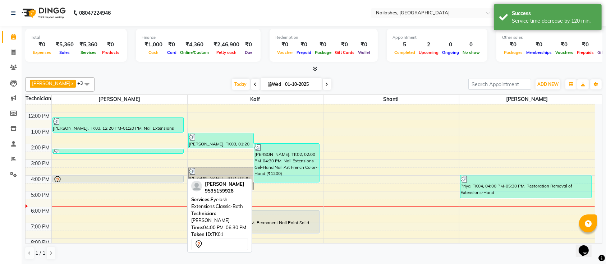
click at [170, 177] on div at bounding box center [118, 180] width 130 height 9
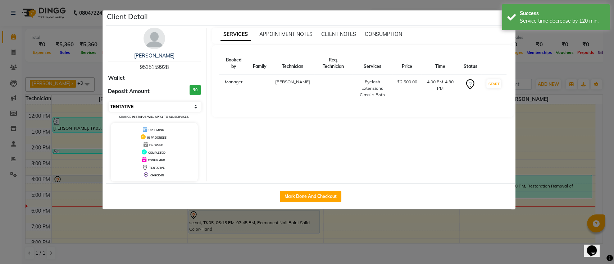
click at [188, 102] on select "Select IN SERVICE CONFIRMED TENTATIVE CHECK IN MARK DONE DROPPED UPCOMING" at bounding box center [155, 107] width 93 height 10
select select "2"
click at [109, 102] on select "Select IN SERVICE CONFIRMED TENTATIVE CHECK IN MARK DONE DROPPED UPCOMING" at bounding box center [155, 107] width 93 height 10
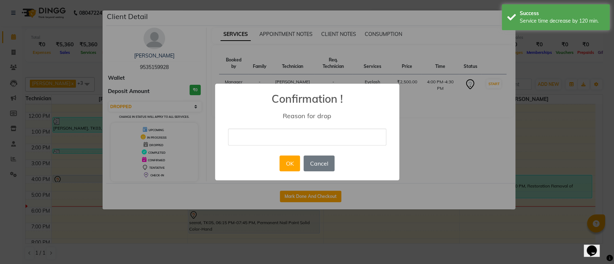
click at [282, 137] on input "text" at bounding box center [307, 137] width 158 height 17
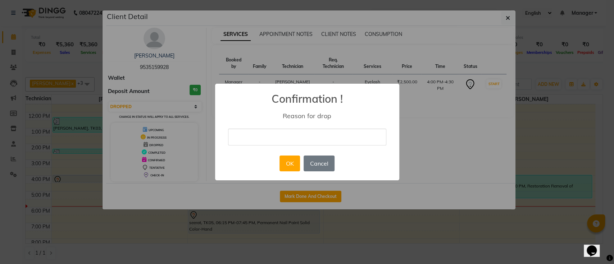
type input "cancelled"
click at [283, 158] on button "OK" at bounding box center [289, 164] width 20 height 16
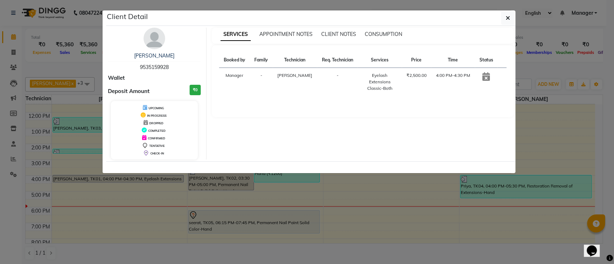
click at [114, 188] on ngb-modal-window "Client Detail [PERSON_NAME] 9535159928 Wallet Deposit Amount ₹0 UPCOMING IN PRO…" at bounding box center [307, 132] width 614 height 264
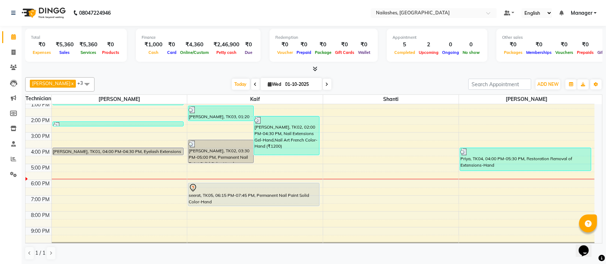
scroll to position [81, 0]
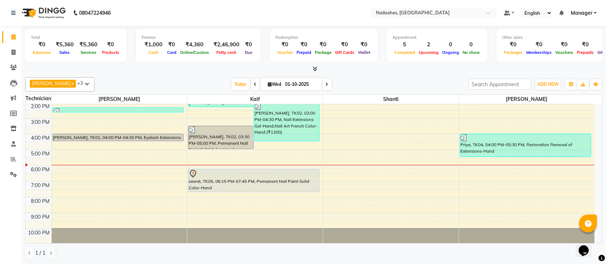
click at [60, 169] on div "9:00 AM 10:00 AM 11:00 AM 12:00 PM 1:00 PM 2:00 PM 3:00 PM 4:00 PM 5:00 PM 6:00…" at bounding box center [310, 134] width 569 height 221
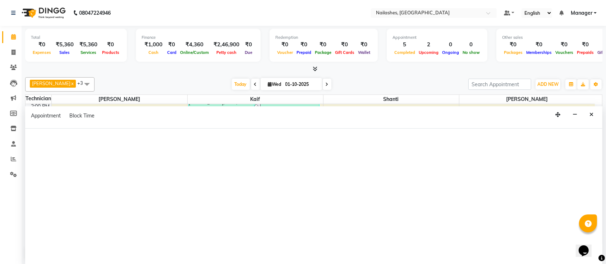
select select "24569"
select select "tentative"
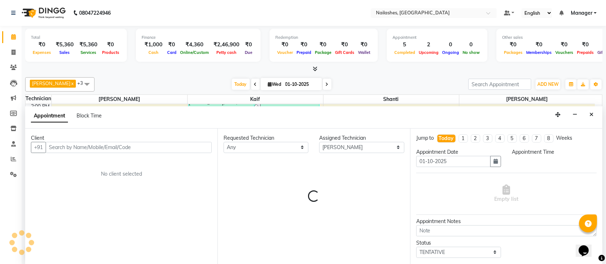
scroll to position [0, 0]
select select "1080"
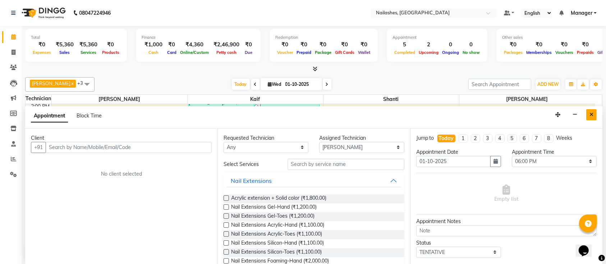
click at [594, 116] on button "Close" at bounding box center [591, 114] width 10 height 11
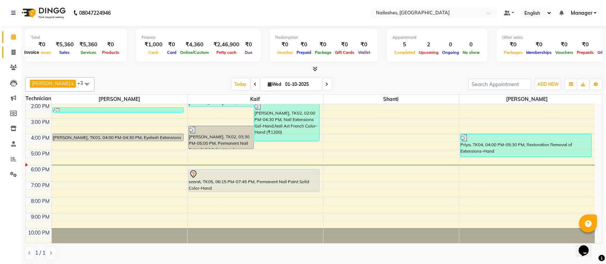
click at [10, 49] on span at bounding box center [13, 53] width 13 height 8
select select "4407"
select select "service"
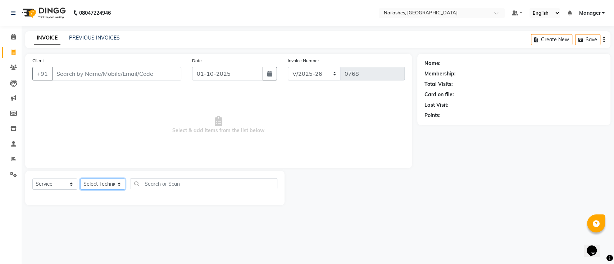
click at [115, 188] on select "Select Technician [PERSON_NAME] Manager Owner [PERSON_NAME]" at bounding box center [102, 184] width 45 height 11
select select "24569"
click at [80, 179] on select "Select Technician [PERSON_NAME] Manager Owner [PERSON_NAME]" at bounding box center [102, 184] width 45 height 11
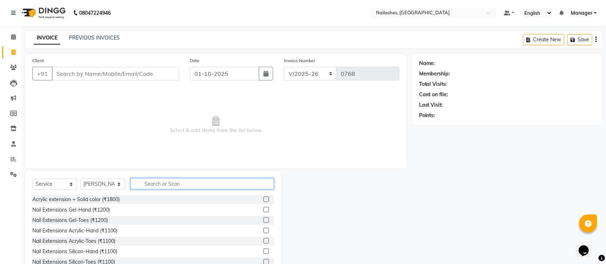
click at [189, 185] on input "text" at bounding box center [201, 183] width 143 height 11
type input "gel"
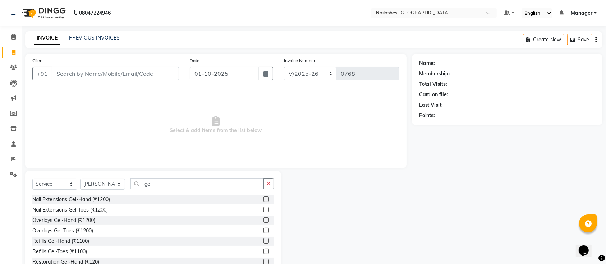
click at [264, 198] on label at bounding box center [266, 199] width 5 height 5
click at [264, 198] on input "checkbox" at bounding box center [266, 199] width 5 height 5
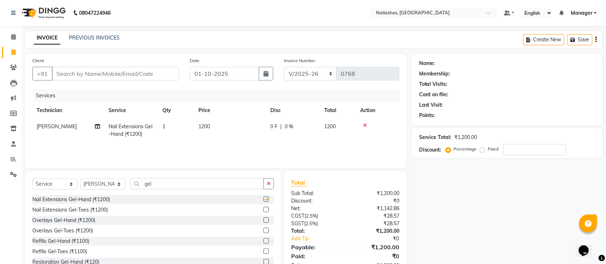
checkbox input "false"
drag, startPoint x: 173, startPoint y: 181, endPoint x: 150, endPoint y: 182, distance: 23.0
click at [150, 182] on input "gel" at bounding box center [196, 183] width 133 height 11
type input "g"
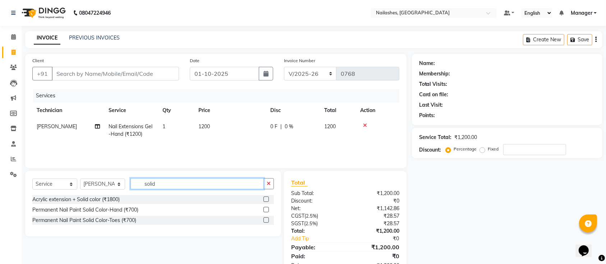
type input "solid"
click at [266, 210] on label at bounding box center [266, 209] width 5 height 5
click at [266, 210] on input "checkbox" at bounding box center [266, 210] width 5 height 5
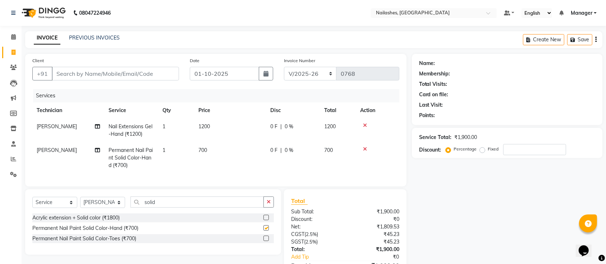
checkbox input "false"
drag, startPoint x: 512, startPoint y: 231, endPoint x: 272, endPoint y: 225, distance: 240.2
click at [508, 231] on div "Name: Membership: Total Visits: Card on file: Last Visit: Points: Service Total…" at bounding box center [510, 174] width 196 height 241
drag, startPoint x: 178, startPoint y: 208, endPoint x: 127, endPoint y: 206, distance: 51.8
click at [127, 206] on div "Select Service Product Membership Package Voucher Prepaid Gift Card Select Tech…" at bounding box center [153, 205] width 242 height 17
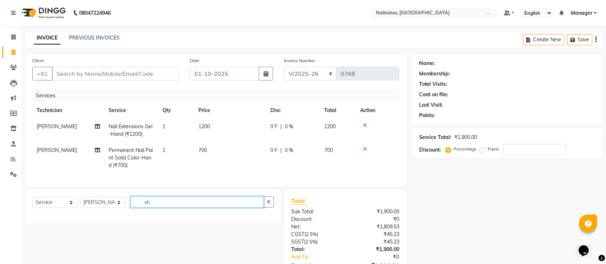
type input "s"
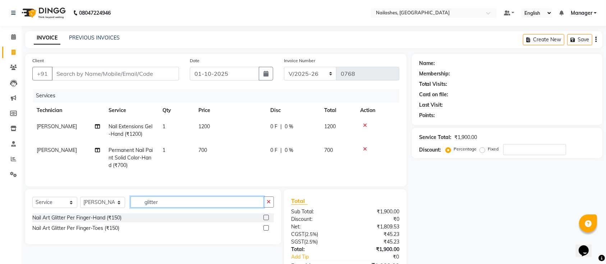
type input "glitter"
click at [264, 220] on label at bounding box center [266, 217] width 5 height 5
click at [264, 220] on input "checkbox" at bounding box center [266, 218] width 5 height 5
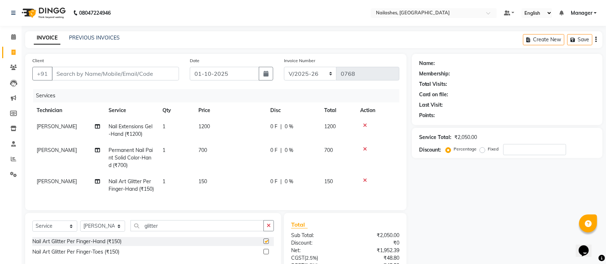
checkbox input "false"
click at [170, 178] on td "1" at bounding box center [176, 186] width 36 height 24
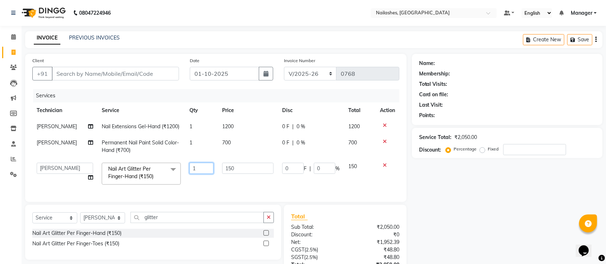
click at [192, 174] on input "1" at bounding box center [201, 168] width 24 height 11
type input "2"
click at [536, 212] on div "Name: Membership: Total Visits: Card on file: Last Visit: Points: Service Total…" at bounding box center [510, 182] width 196 height 257
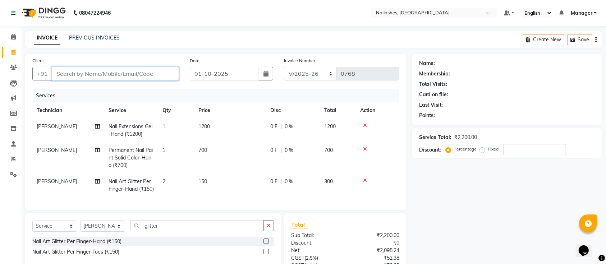
click at [142, 74] on input "Client" at bounding box center [115, 74] width 127 height 14
type input "6"
type input "0"
type input "6364205821"
click at [165, 70] on span "Add Client" at bounding box center [160, 73] width 28 height 7
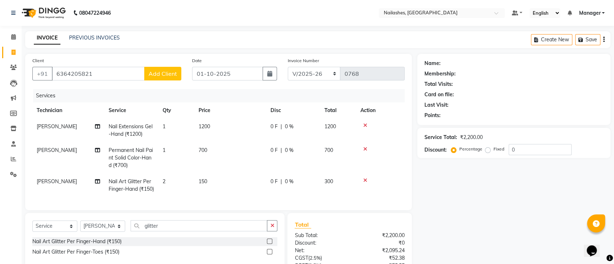
select select "21"
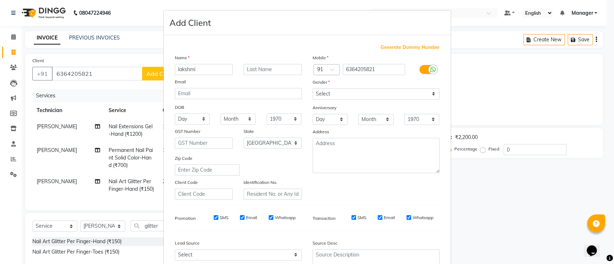
type input "lakshmi"
click at [329, 96] on select "Select [DEMOGRAPHIC_DATA] [DEMOGRAPHIC_DATA] Other Prefer Not To Say" at bounding box center [375, 93] width 127 height 11
select select "[DEMOGRAPHIC_DATA]"
click at [312, 88] on select "Select [DEMOGRAPHIC_DATA] [DEMOGRAPHIC_DATA] Other Prefer Not To Say" at bounding box center [375, 93] width 127 height 11
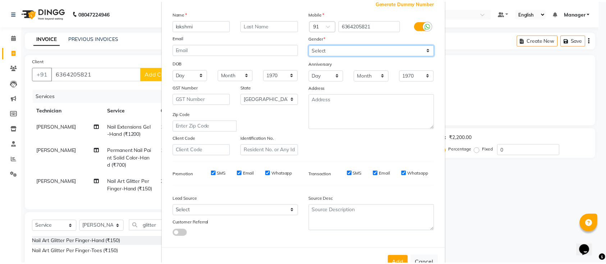
scroll to position [66, 0]
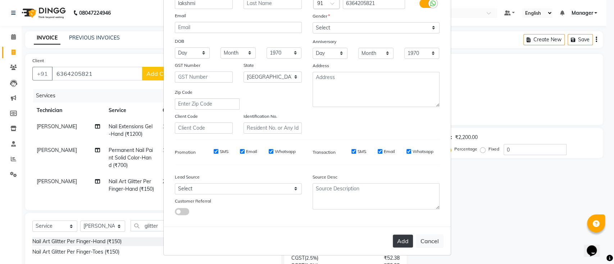
click at [403, 240] on button "Add" at bounding box center [403, 241] width 20 height 13
type input "63******21"
select select
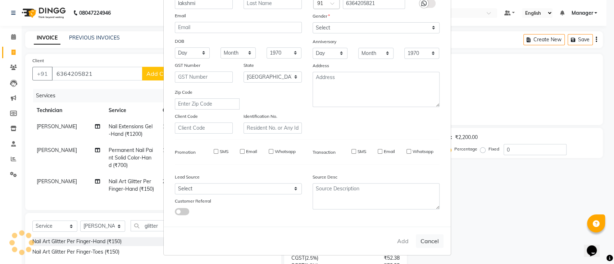
select select "null"
select select
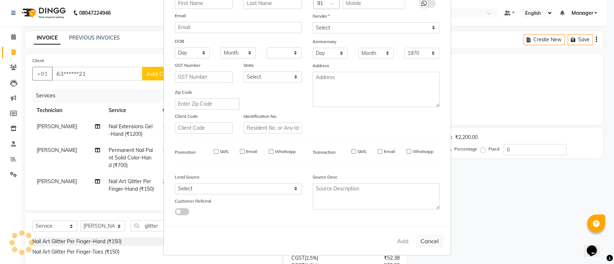
checkbox input "false"
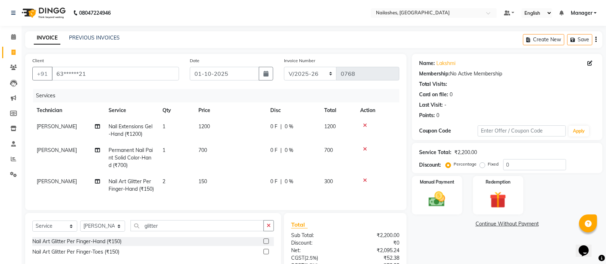
click at [429, 237] on div "Name: Lakshmi Membership: No Active Membership Total Visits: Card on file: 0 La…" at bounding box center [510, 186] width 196 height 265
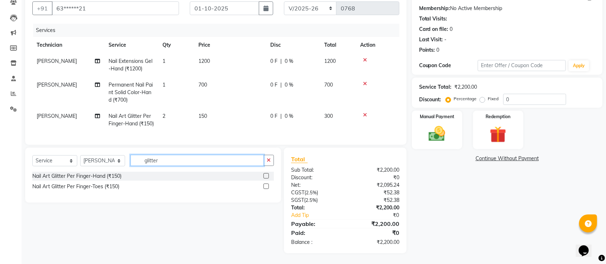
drag, startPoint x: 175, startPoint y: 161, endPoint x: 130, endPoint y: 151, distance: 46.6
click at [130, 151] on div "Select Service Product Membership Package Voucher Prepaid Gift Card Select Tech…" at bounding box center [153, 175] width 256 height 55
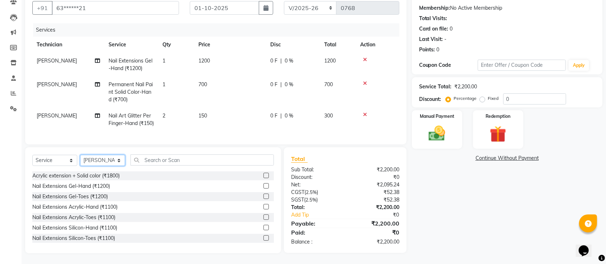
click at [110, 162] on select "Select Technician [PERSON_NAME] Manager Owner [PERSON_NAME]" at bounding box center [102, 160] width 45 height 11
select select "33291"
click at [80, 155] on select "Select Technician [PERSON_NAME] Manager Owner [PERSON_NAME]" at bounding box center [102, 160] width 45 height 11
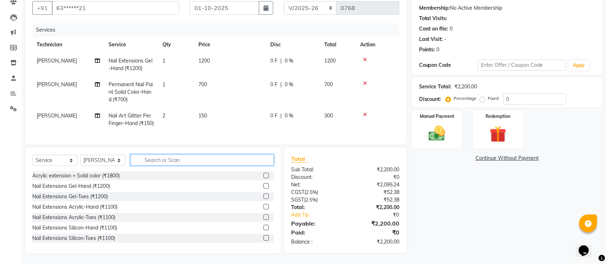
click at [151, 158] on input "text" at bounding box center [201, 160] width 143 height 11
click at [154, 160] on input "text" at bounding box center [201, 160] width 143 height 11
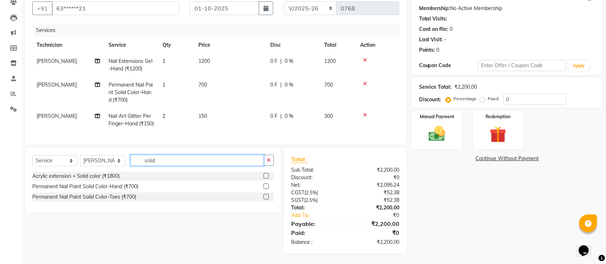
type input "solid"
click at [267, 187] on label at bounding box center [266, 186] width 5 height 5
click at [267, 187] on input "checkbox" at bounding box center [266, 186] width 5 height 5
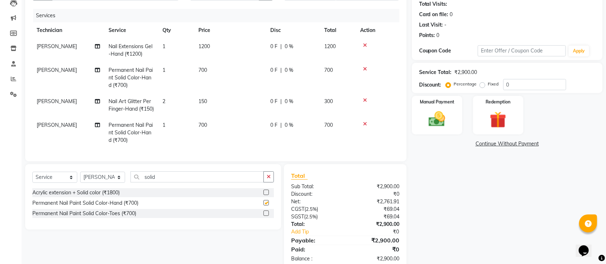
checkbox input "false"
click at [214, 133] on td "700" at bounding box center [230, 132] width 72 height 31
select select "33291"
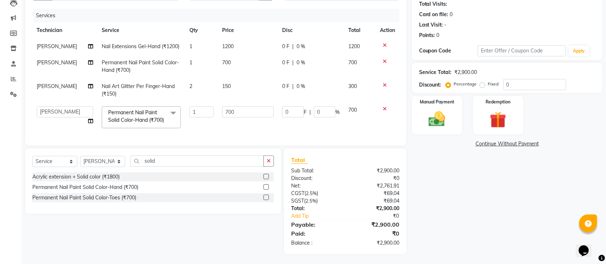
click at [152, 124] on span "Permanent Nail Paint Solid Color-Hand (₹700) x" at bounding box center [137, 116] width 63 height 15
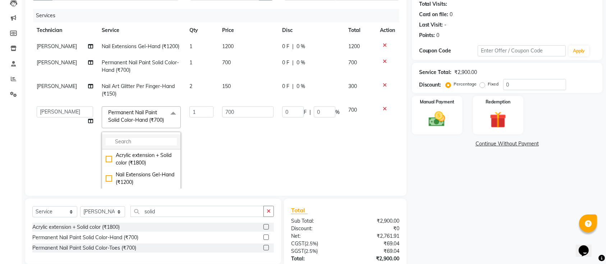
click at [159, 146] on input "multiselect-search" at bounding box center [141, 142] width 71 height 8
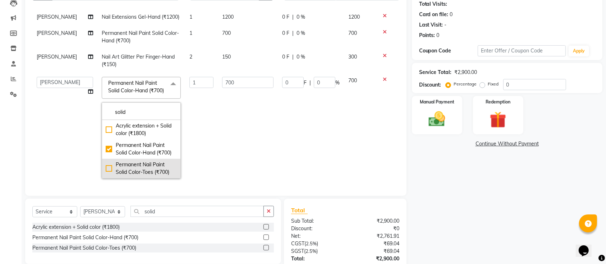
scroll to position [64, 0]
type input "solid"
click at [106, 161] on div "Permanent Nail Paint Solid Color-Toes (₹700)" at bounding box center [141, 168] width 71 height 15
checkbox input "false"
checkbox input "true"
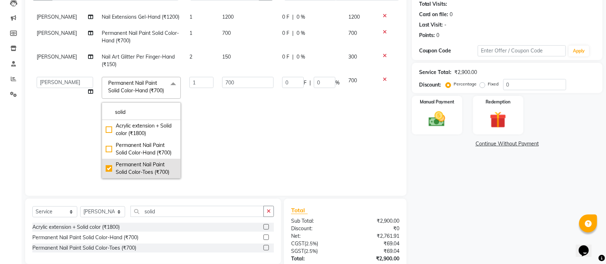
scroll to position [56, 0]
click at [293, 169] on td "0 F | 0 %" at bounding box center [311, 128] width 66 height 110
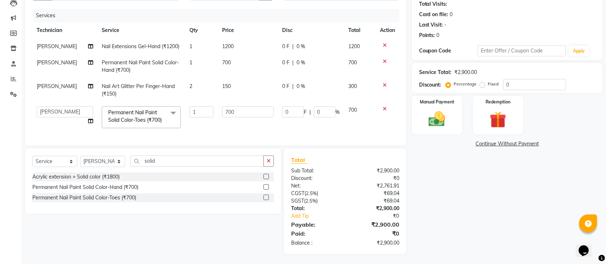
scroll to position [95, 0]
click at [517, 230] on div "Name: Lakshmi Membership: No Active Membership Total Visits: Card on file: 0 La…" at bounding box center [510, 113] width 196 height 280
click at [464, 214] on div "Name: Lakshmi Membership: No Active Membership Total Visits: Card on file: 0 La…" at bounding box center [510, 113] width 196 height 280
drag, startPoint x: 175, startPoint y: 158, endPoint x: 121, endPoint y: 158, distance: 54.6
click at [121, 158] on div "Select Service Product Membership Package Voucher Prepaid Gift Card Select Tech…" at bounding box center [153, 163] width 242 height 17
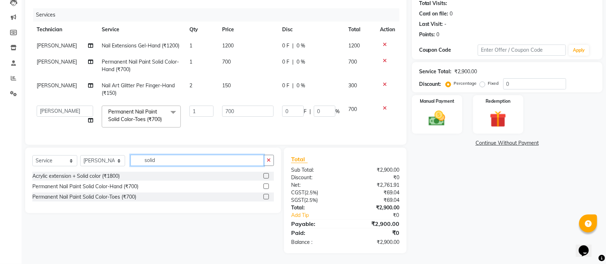
type input "\"
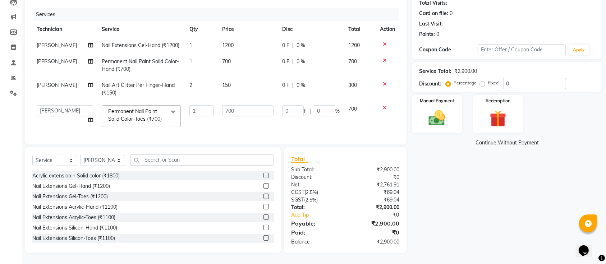
click at [458, 178] on div "Name: Lakshmi Membership: No Active Membership Total Visits: Card on file: 0 La…" at bounding box center [510, 113] width 196 height 281
click at [472, 202] on div "Name: Lakshmi Membership: No Active Membership Total Visits: Card on file: 0 La…" at bounding box center [510, 113] width 196 height 281
click at [439, 112] on img at bounding box center [437, 118] width 28 height 20
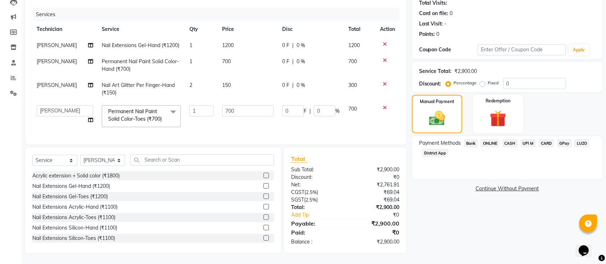
click at [491, 139] on span "ONLINE" at bounding box center [490, 143] width 19 height 8
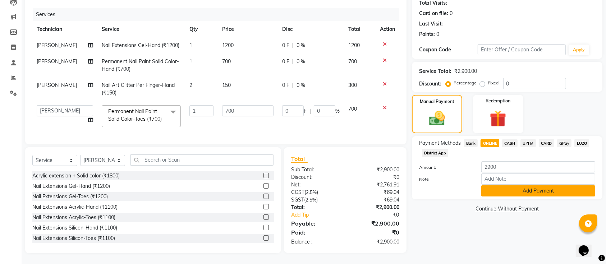
click at [505, 186] on button "Add Payment" at bounding box center [538, 191] width 114 height 11
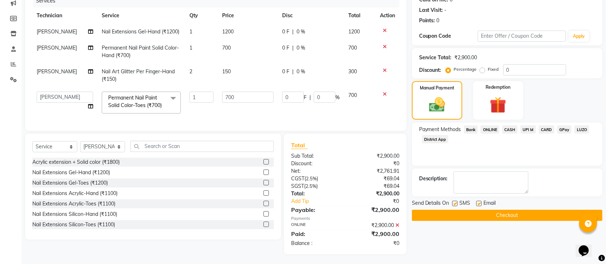
scroll to position [110, 0]
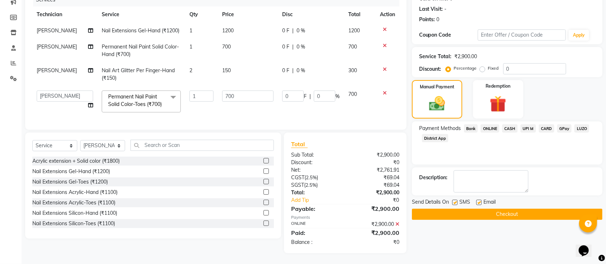
click at [494, 209] on button "Checkout" at bounding box center [507, 214] width 191 height 11
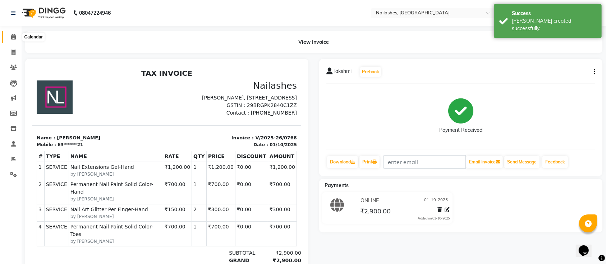
click at [11, 39] on icon at bounding box center [13, 36] width 5 height 5
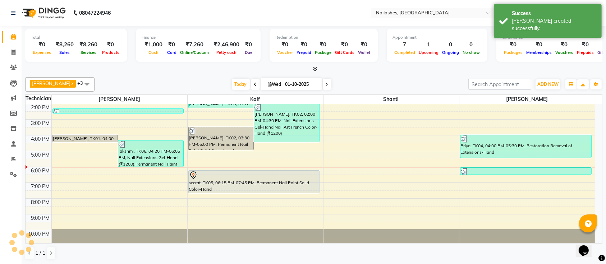
scroll to position [81, 0]
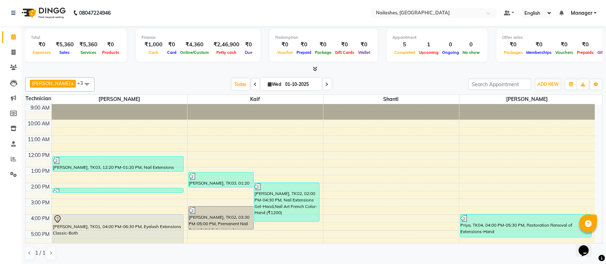
scroll to position [38, 0]
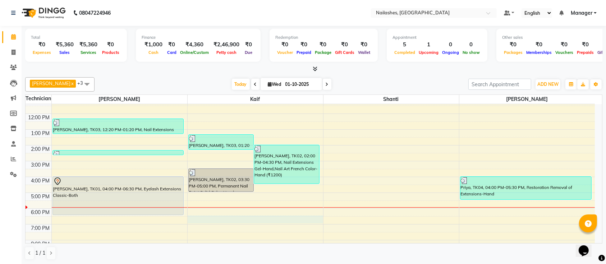
click at [260, 217] on div "9:00 AM 10:00 AM 11:00 AM 12:00 PM 1:00 PM 2:00 PM 3:00 PM 4:00 PM 5:00 PM 6:00…" at bounding box center [310, 177] width 569 height 221
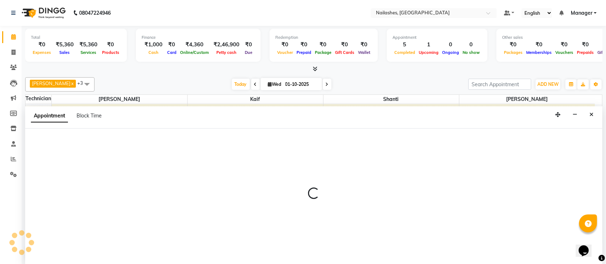
select select "29607"
select select "tentative"
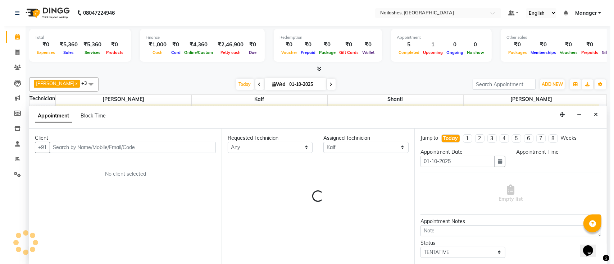
scroll to position [0, 0]
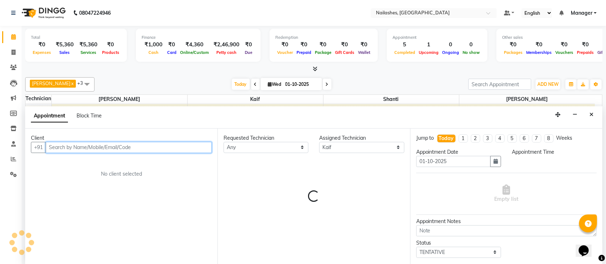
select select "1110"
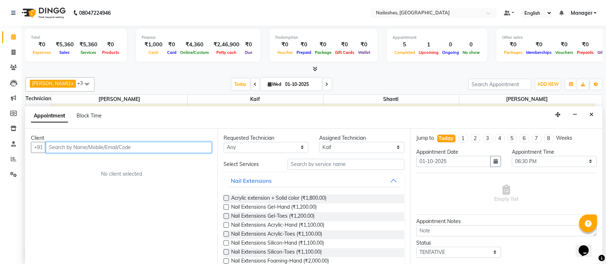
click at [129, 150] on input "text" at bounding box center [129, 147] width 166 height 11
type input "9160438383"
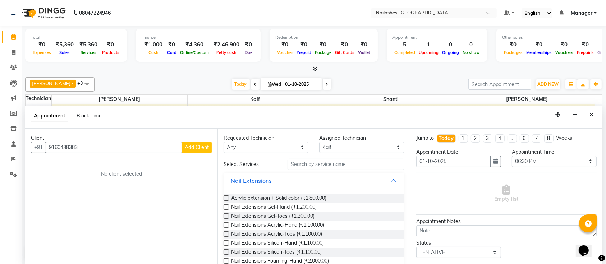
click at [193, 147] on span "Add Client" at bounding box center [197, 147] width 24 height 6
select select "21"
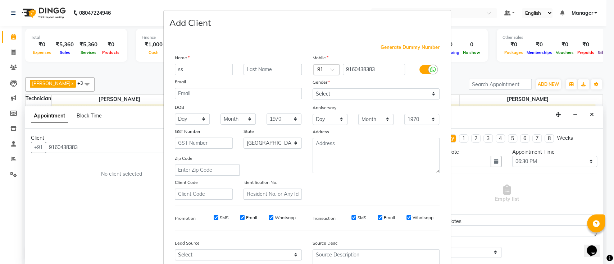
type input "s"
type input "seerat"
click at [333, 92] on select "Select [DEMOGRAPHIC_DATA] [DEMOGRAPHIC_DATA] Other Prefer Not To Say" at bounding box center [375, 93] width 127 height 11
select select "[DEMOGRAPHIC_DATA]"
click at [312, 88] on select "Select [DEMOGRAPHIC_DATA] [DEMOGRAPHIC_DATA] Other Prefer Not To Say" at bounding box center [375, 93] width 127 height 11
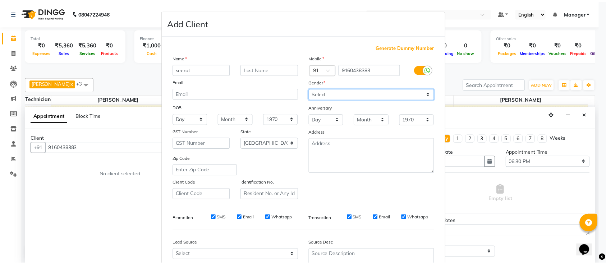
scroll to position [66, 0]
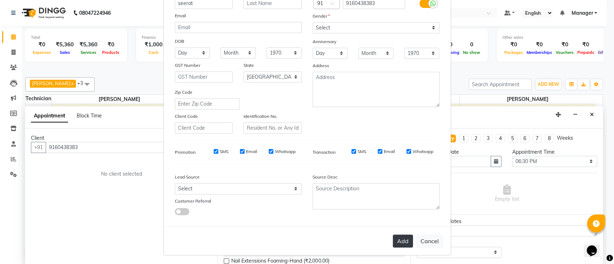
click at [395, 244] on button "Add" at bounding box center [403, 241] width 20 height 13
type input "91******83"
select select
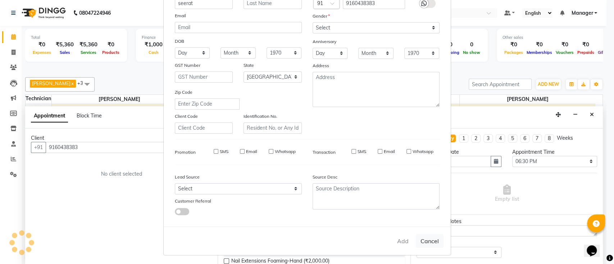
select select "null"
select select
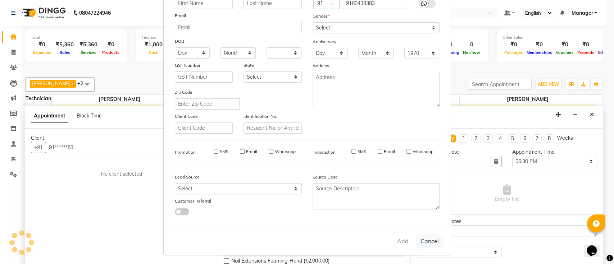
checkbox input "false"
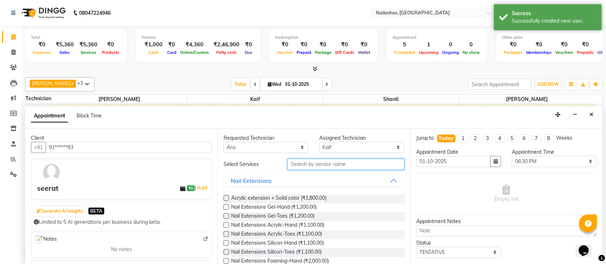
click at [316, 162] on input "text" at bounding box center [346, 164] width 117 height 11
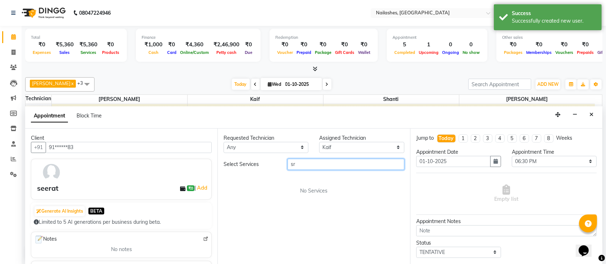
type input "s"
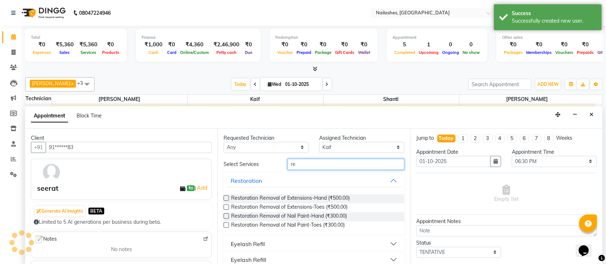
type input "r"
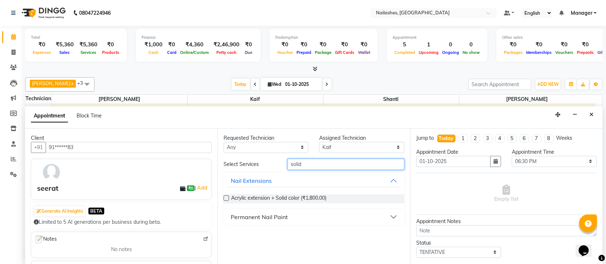
type input "solid"
click at [298, 220] on button "Permanent Nail Paint" at bounding box center [313, 217] width 175 height 13
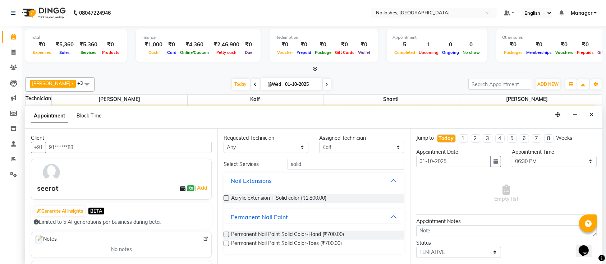
click at [226, 235] on label at bounding box center [226, 234] width 5 height 5
click at [226, 235] on input "checkbox" at bounding box center [226, 235] width 5 height 5
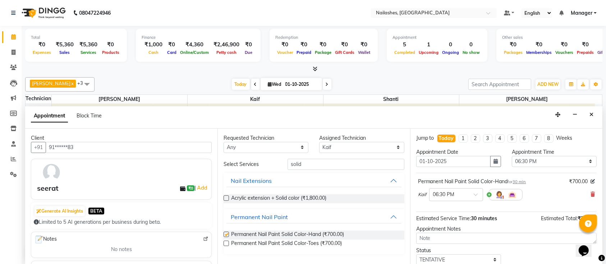
checkbox input "false"
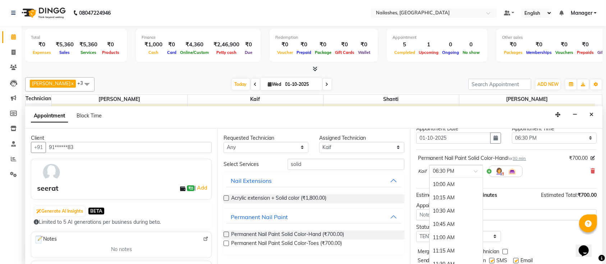
scroll to position [460, 0]
click at [474, 171] on span at bounding box center [478, 174] width 9 height 8
click at [468, 187] on div "06:15 PM" at bounding box center [456, 191] width 53 height 13
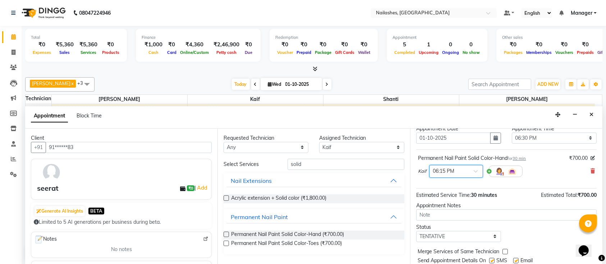
scroll to position [46, 0]
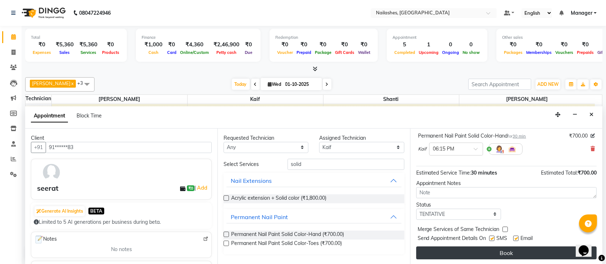
click at [513, 251] on button "Book" at bounding box center [506, 253] width 180 height 13
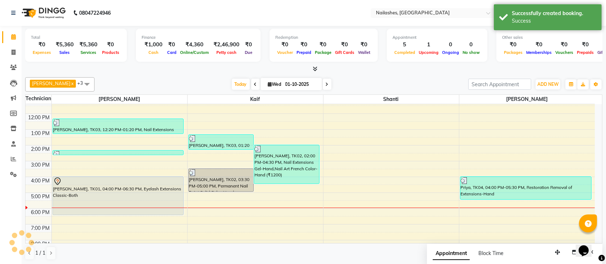
scroll to position [0, 0]
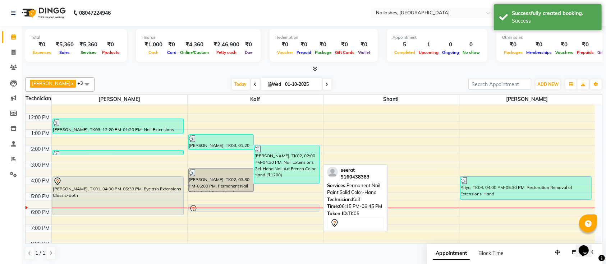
drag, startPoint x: 276, startPoint y: 215, endPoint x: 279, endPoint y: 209, distance: 6.3
click at [279, 209] on div "9:00 AM 10:00 AM 11:00 AM 12:00 PM 1:00 PM 2:00 PM 3:00 PM 4:00 PM 5:00 PM 6:00…" at bounding box center [310, 177] width 569 height 221
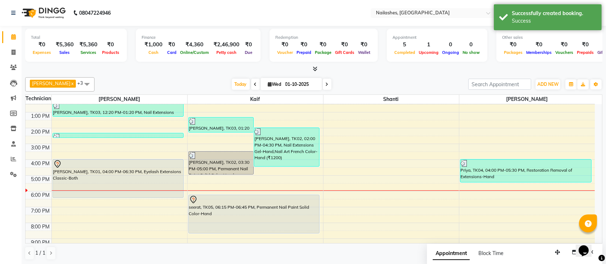
scroll to position [60, 0]
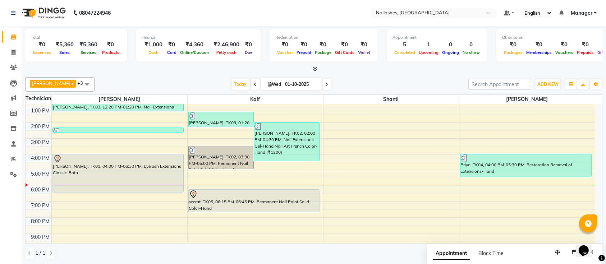
click at [301, 215] on div "9:00 AM 10:00 AM 11:00 AM 12:00 PM 1:00 PM 2:00 PM 3:00 PM 4:00 PM 5:00 PM 6:00…" at bounding box center [310, 154] width 569 height 221
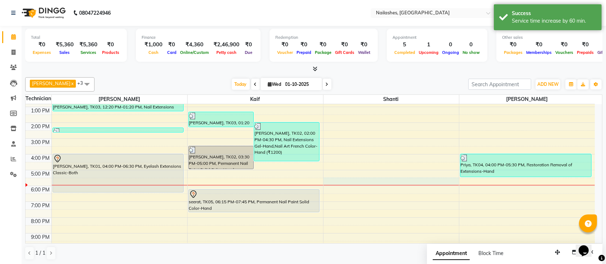
click at [401, 182] on div "9:00 AM 10:00 AM 11:00 AM 12:00 PM 1:00 PM 2:00 PM 3:00 PM 4:00 PM 5:00 PM 6:00…" at bounding box center [310, 154] width 569 height 221
select select "82822"
select select "tentative"
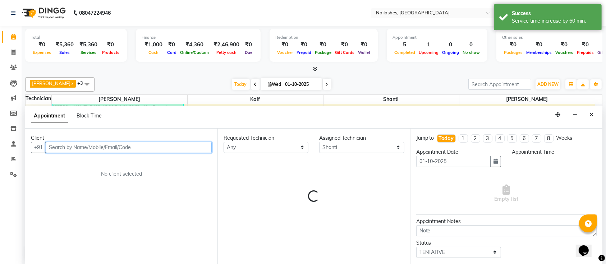
scroll to position [0, 0]
select select "1050"
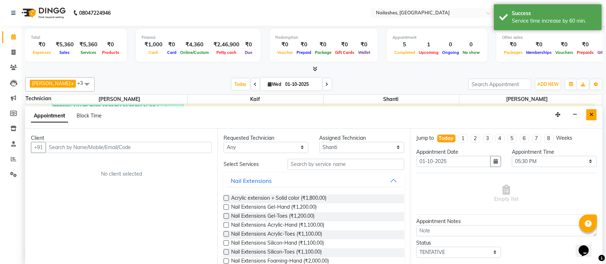
click at [590, 114] on icon "Close" at bounding box center [592, 114] width 4 height 5
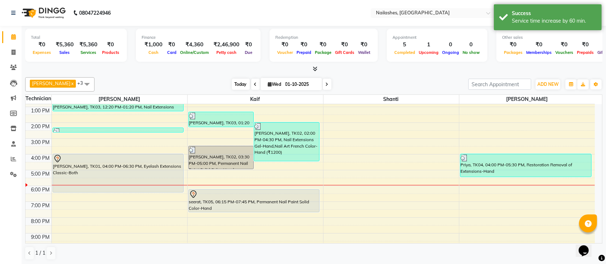
click at [234, 84] on span "Today" at bounding box center [241, 84] width 18 height 11
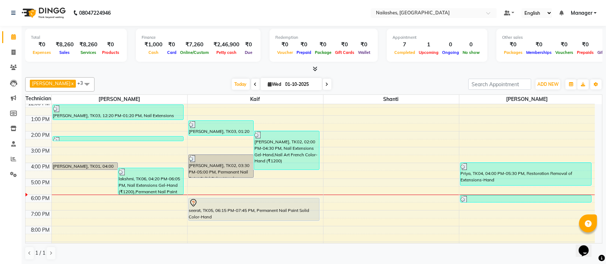
scroll to position [81, 0]
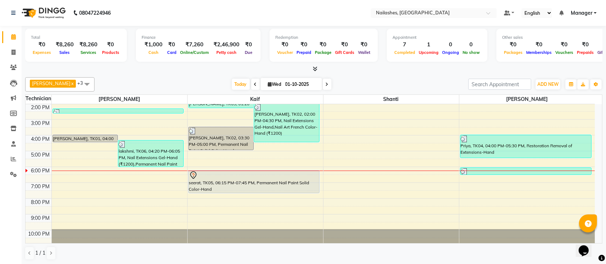
scroll to position [81, 0]
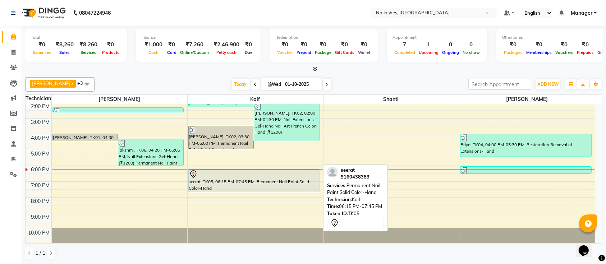
click at [292, 176] on div at bounding box center [254, 174] width 130 height 9
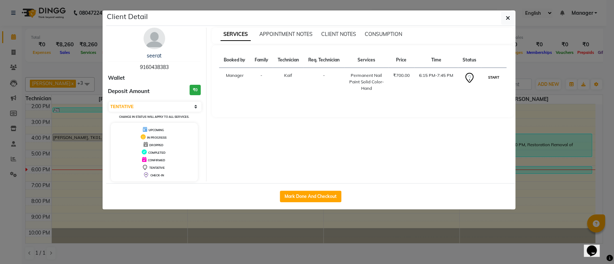
click at [495, 74] on button "START" at bounding box center [493, 77] width 15 height 9
select select "1"
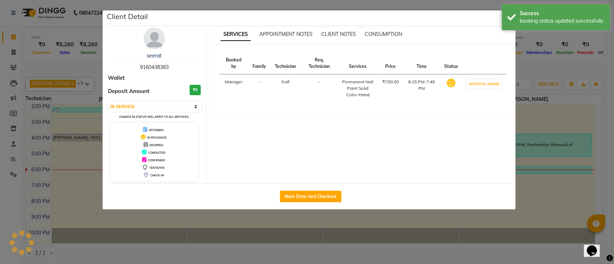
click at [549, 63] on ngb-modal-window "Client Detail seerat 9160438383 Wallet Deposit Amount ₹0 Select IN SERVICE CONF…" at bounding box center [307, 132] width 614 height 264
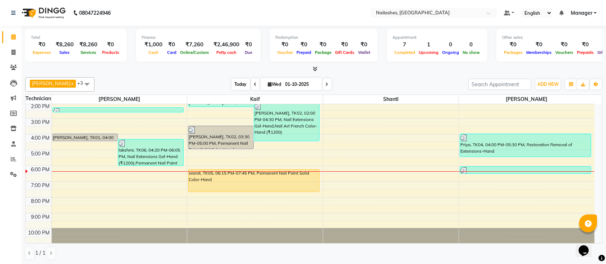
click at [234, 82] on span "Today" at bounding box center [241, 84] width 18 height 11
click at [232, 80] on span "Today" at bounding box center [241, 84] width 18 height 11
click at [254, 86] on icon at bounding box center [255, 84] width 3 height 4
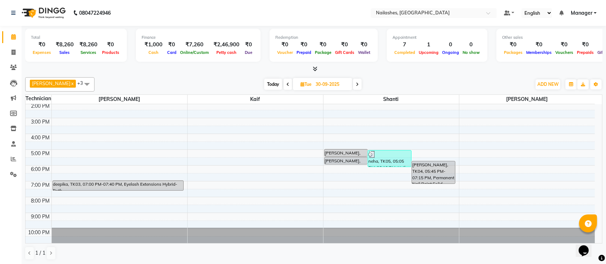
click at [267, 87] on span "Today" at bounding box center [273, 84] width 18 height 11
type input "01-10-2025"
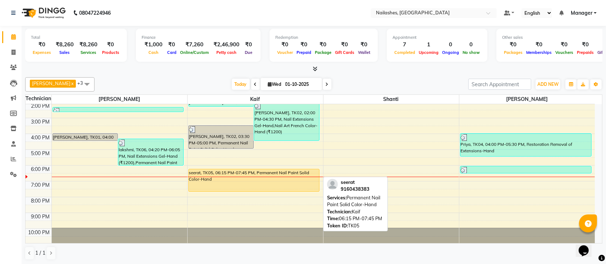
click at [234, 183] on div "seerat, TK05, 06:15 PM-07:45 PM, Permanent Nail Paint Solid Color-Hand" at bounding box center [254, 180] width 131 height 22
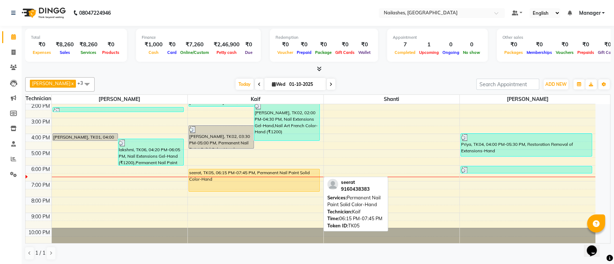
select select "1"
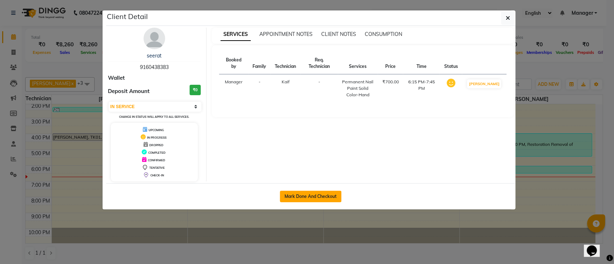
click at [289, 195] on button "Mark Done And Checkout" at bounding box center [310, 197] width 61 height 12
select select "4407"
select select "service"
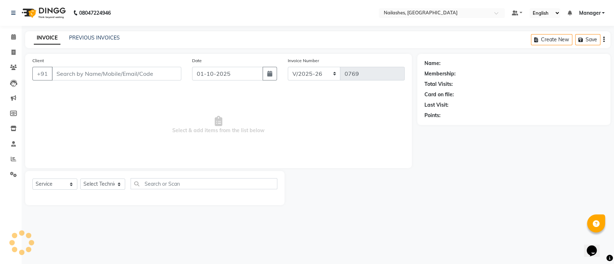
type input "91******83"
select select "29607"
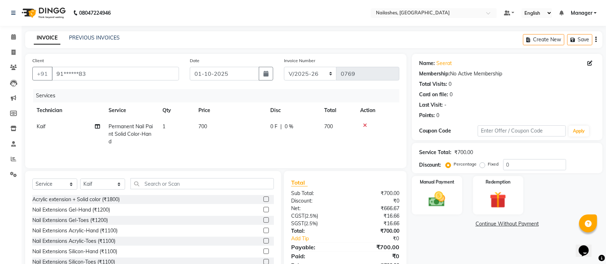
click at [366, 125] on icon at bounding box center [365, 125] width 4 height 5
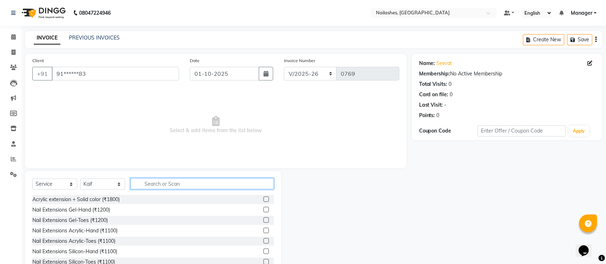
click at [208, 181] on input "text" at bounding box center [201, 183] width 143 height 11
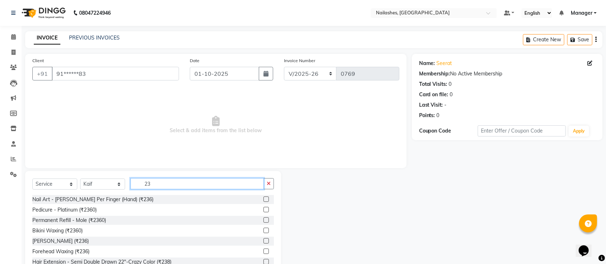
type input "2"
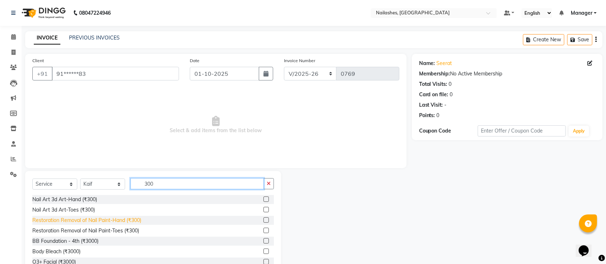
type input "300"
click at [112, 220] on div "Restoration Removal of Nail Paint-Hand (₹300)" at bounding box center [86, 221] width 109 height 8
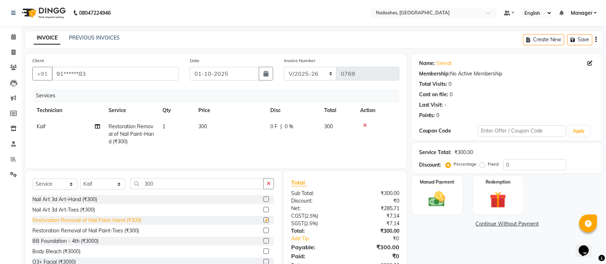
checkbox input "false"
click at [271, 184] on button "button" at bounding box center [269, 183] width 10 height 11
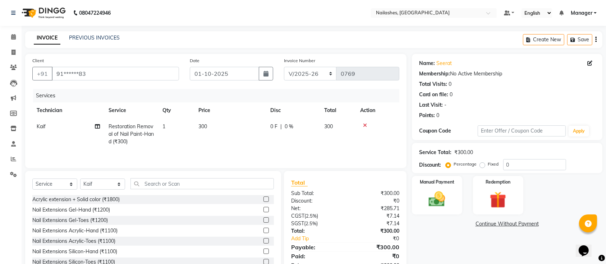
click at [228, 127] on td "300" at bounding box center [230, 134] width 72 height 31
select select "29607"
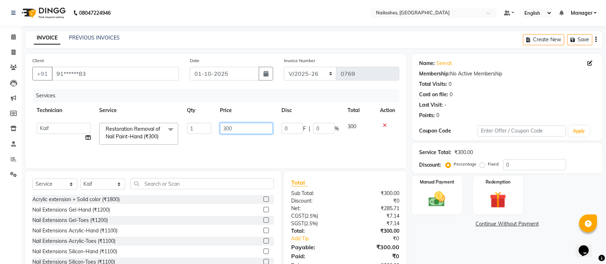
drag, startPoint x: 252, startPoint y: 129, endPoint x: 252, endPoint y: 133, distance: 4.3
click at [252, 130] on input "300" at bounding box center [246, 128] width 53 height 11
type input "3"
type input "200"
click at [449, 202] on img at bounding box center [437, 199] width 28 height 20
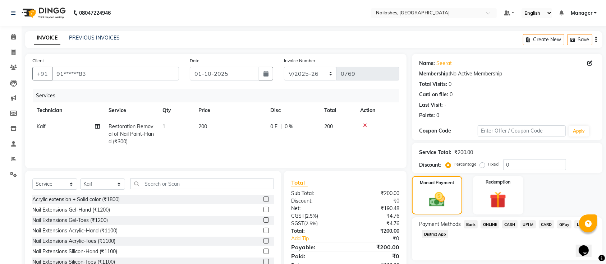
scroll to position [26, 0]
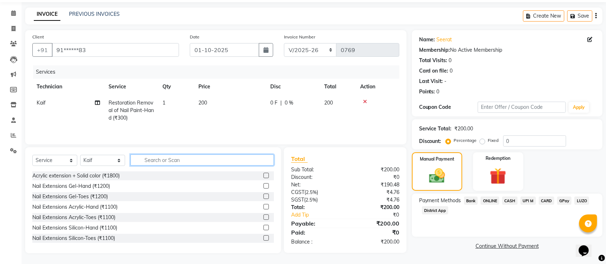
click at [202, 160] on input "text" at bounding box center [201, 160] width 143 height 11
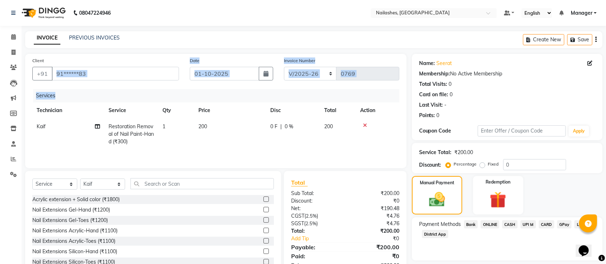
drag, startPoint x: 118, startPoint y: 68, endPoint x: 64, endPoint y: 72, distance: 54.0
click at [83, 69] on div "Client +91 91******83 Date 01-10-2025 Invoice Number BTH/2025-26 RED/2025-26 V/…" at bounding box center [215, 111] width 381 height 114
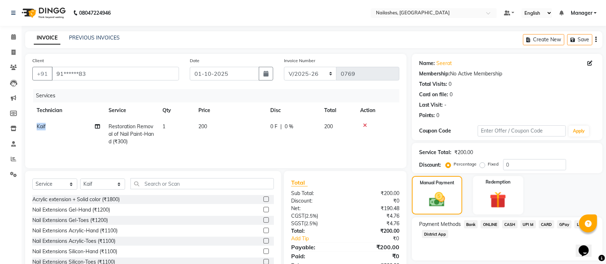
click at [44, 132] on td "Kaif" at bounding box center [68, 134] width 72 height 31
select select "29607"
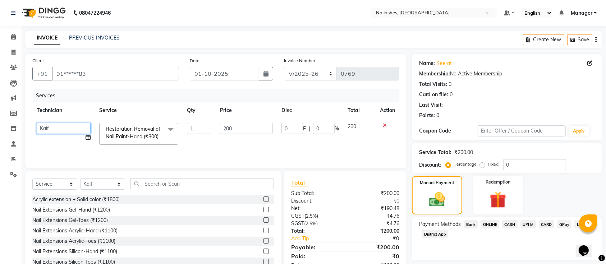
click at [48, 129] on select "Ismail Kaif Manager Owner Shanti Sushma" at bounding box center [64, 128] width 54 height 11
select select "33291"
click at [489, 227] on span "ONLINE" at bounding box center [490, 224] width 19 height 8
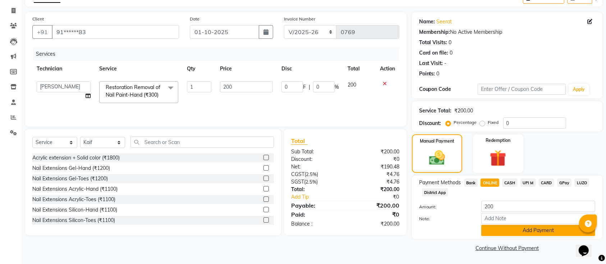
click at [510, 230] on button "Add Payment" at bounding box center [538, 230] width 114 height 11
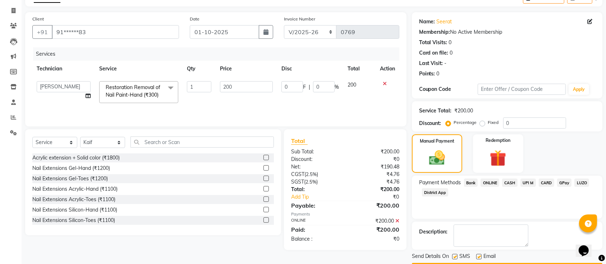
scroll to position [62, 0]
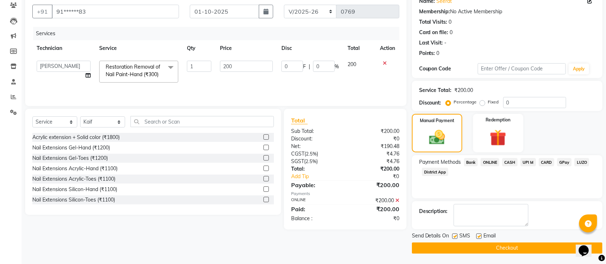
click at [498, 249] on button "Checkout" at bounding box center [507, 248] width 191 height 11
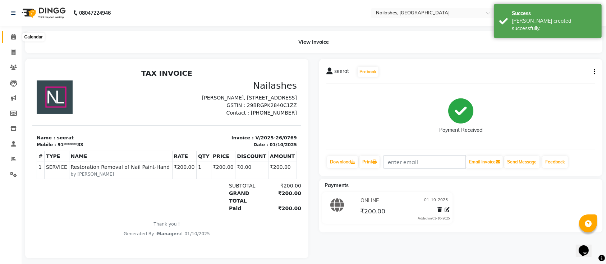
click at [12, 38] on icon at bounding box center [13, 36] width 5 height 5
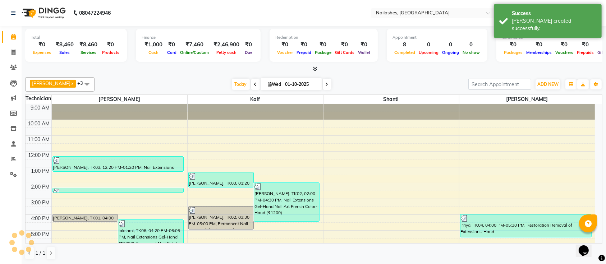
click at [251, 83] on span at bounding box center [255, 84] width 9 height 11
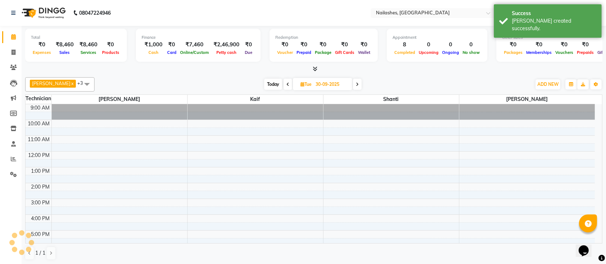
scroll to position [81, 0]
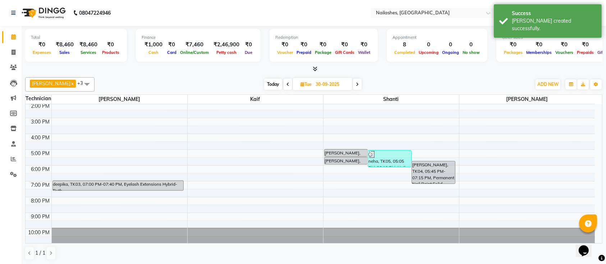
drag, startPoint x: 148, startPoint y: 69, endPoint x: 123, endPoint y: 74, distance: 25.0
click at [123, 74] on div "Ismail x Shanti x Sushma x Kaif x +3 UnSelect All Ismail Kaif Shanti Sushma Tod…" at bounding box center [313, 168] width 577 height 189
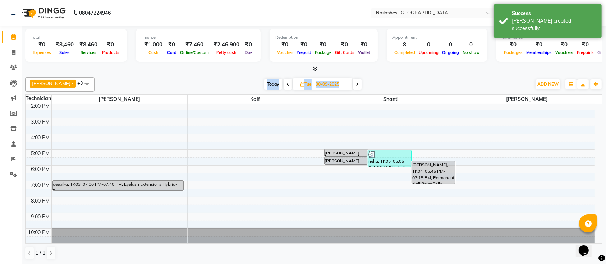
click at [123, 74] on div "Ismail x Shanti x Sushma x Kaif x +3 UnSelect All Ismail Kaif Shanti Sushma Tod…" at bounding box center [313, 168] width 577 height 189
click at [274, 104] on td at bounding box center [323, 106] width 544 height 8
click at [208, 72] on div at bounding box center [313, 69] width 577 height 8
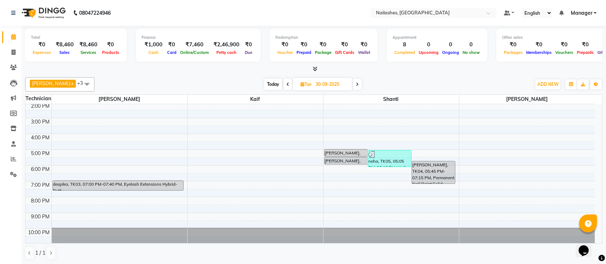
click at [264, 83] on span "Today" at bounding box center [273, 84] width 18 height 11
type input "01-10-2025"
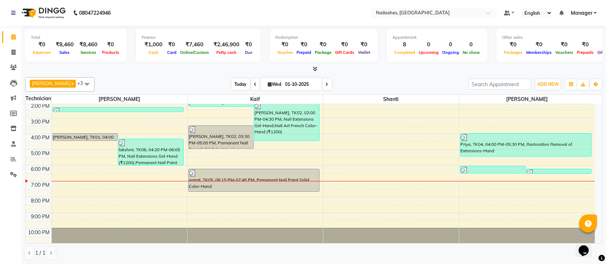
click at [232, 86] on span "Today" at bounding box center [241, 84] width 18 height 11
click at [232, 87] on span "Today" at bounding box center [241, 84] width 18 height 11
click at [237, 79] on span "Today" at bounding box center [241, 84] width 18 height 11
drag, startPoint x: 214, startPoint y: 73, endPoint x: 184, endPoint y: 68, distance: 30.3
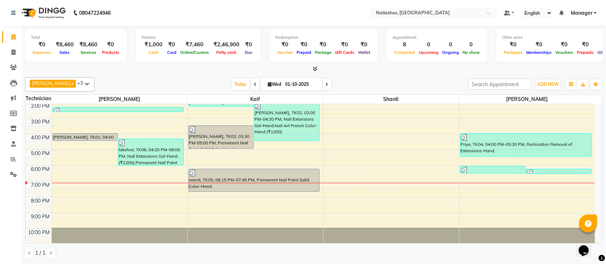
click at [184, 68] on div at bounding box center [313, 69] width 577 height 8
drag, startPoint x: 267, startPoint y: 215, endPoint x: 270, endPoint y: 239, distance: 24.6
click at [270, 239] on div "9:00 AM 10:00 AM 11:00 AM 12:00 PM 1:00 PM 2:00 PM 3:00 PM 4:00 PM 5:00 PM 6:00…" at bounding box center [310, 133] width 569 height 221
drag, startPoint x: 264, startPoint y: 237, endPoint x: 248, endPoint y: 234, distance: 16.7
click at [248, 234] on div at bounding box center [256, 235] width 136 height 15
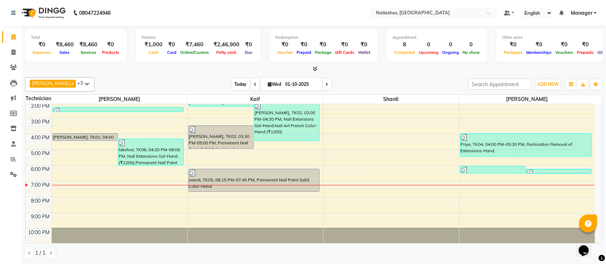
click at [233, 84] on span "Today" at bounding box center [241, 84] width 18 height 11
click at [232, 80] on span "Today" at bounding box center [241, 84] width 18 height 11
drag, startPoint x: 215, startPoint y: 79, endPoint x: 184, endPoint y: 79, distance: 30.6
click at [184, 79] on div "[DATE] [DATE]" at bounding box center [281, 84] width 367 height 11
click at [235, 83] on span "Today" at bounding box center [241, 84] width 18 height 11
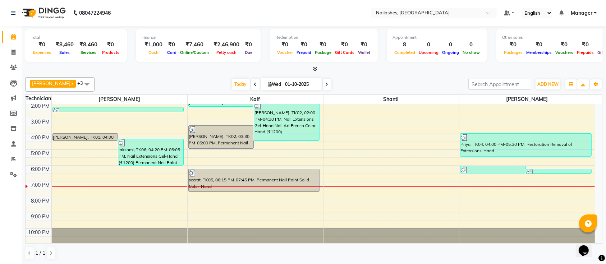
drag, startPoint x: 199, startPoint y: 80, endPoint x: 172, endPoint y: 75, distance: 27.0
click at [172, 75] on div "Ismail x Shanti x Sushma x Kaif x +3 UnSelect All Ismail Kaif Shanti Sushma Tod…" at bounding box center [313, 168] width 577 height 189
